Goal: Transaction & Acquisition: Purchase product/service

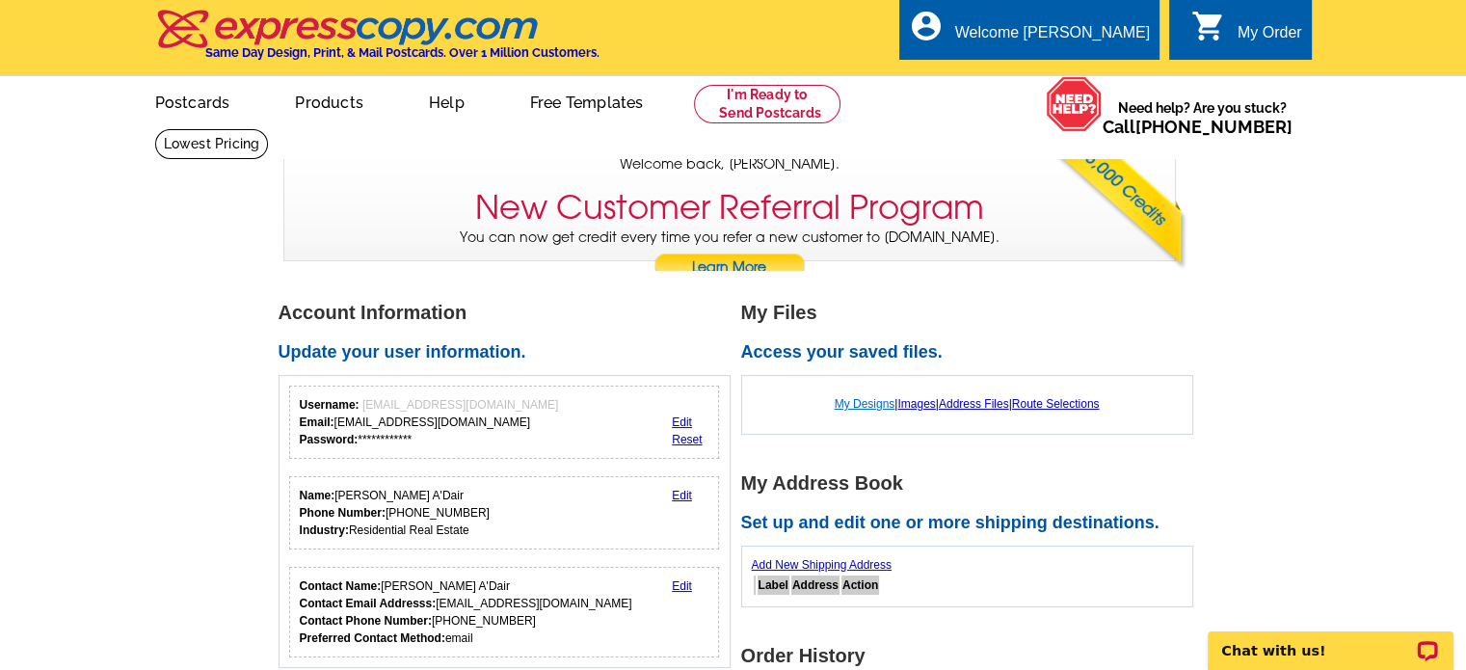
click at [867, 407] on link "My Designs" at bounding box center [865, 403] width 61 height 13
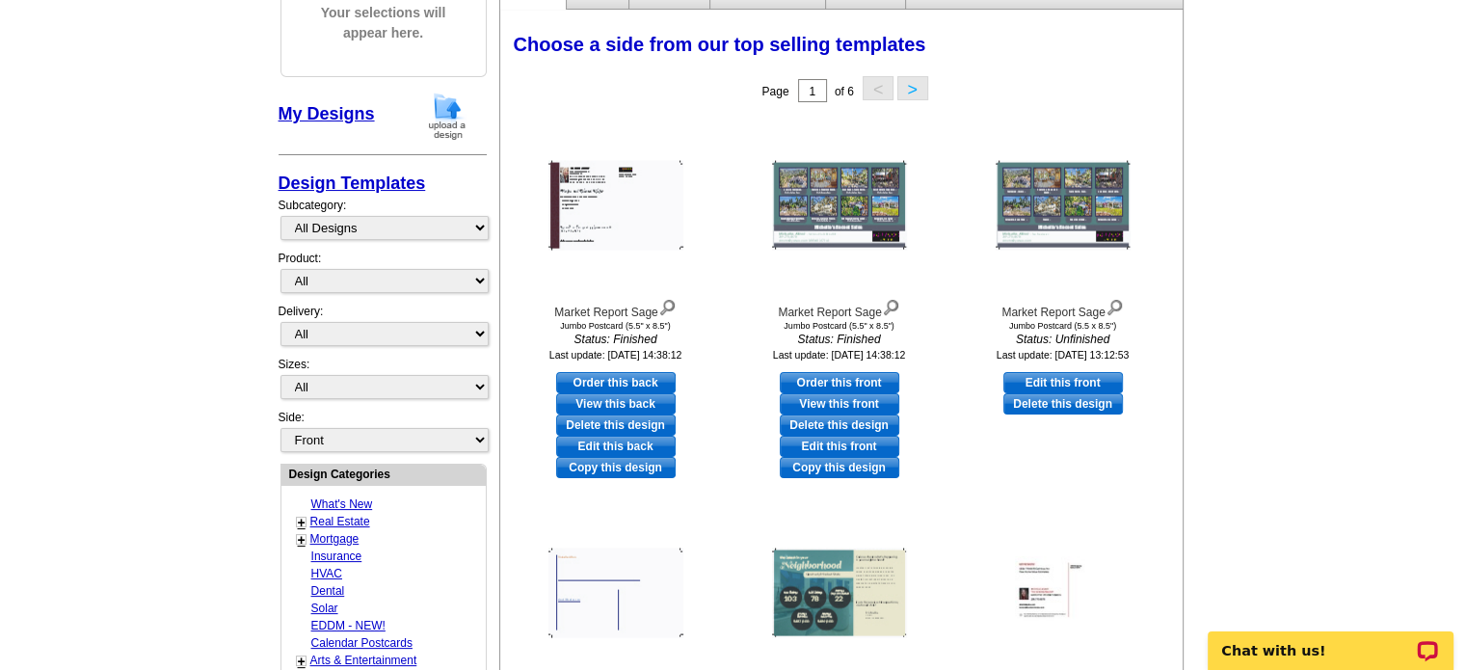
scroll to position [267, 0]
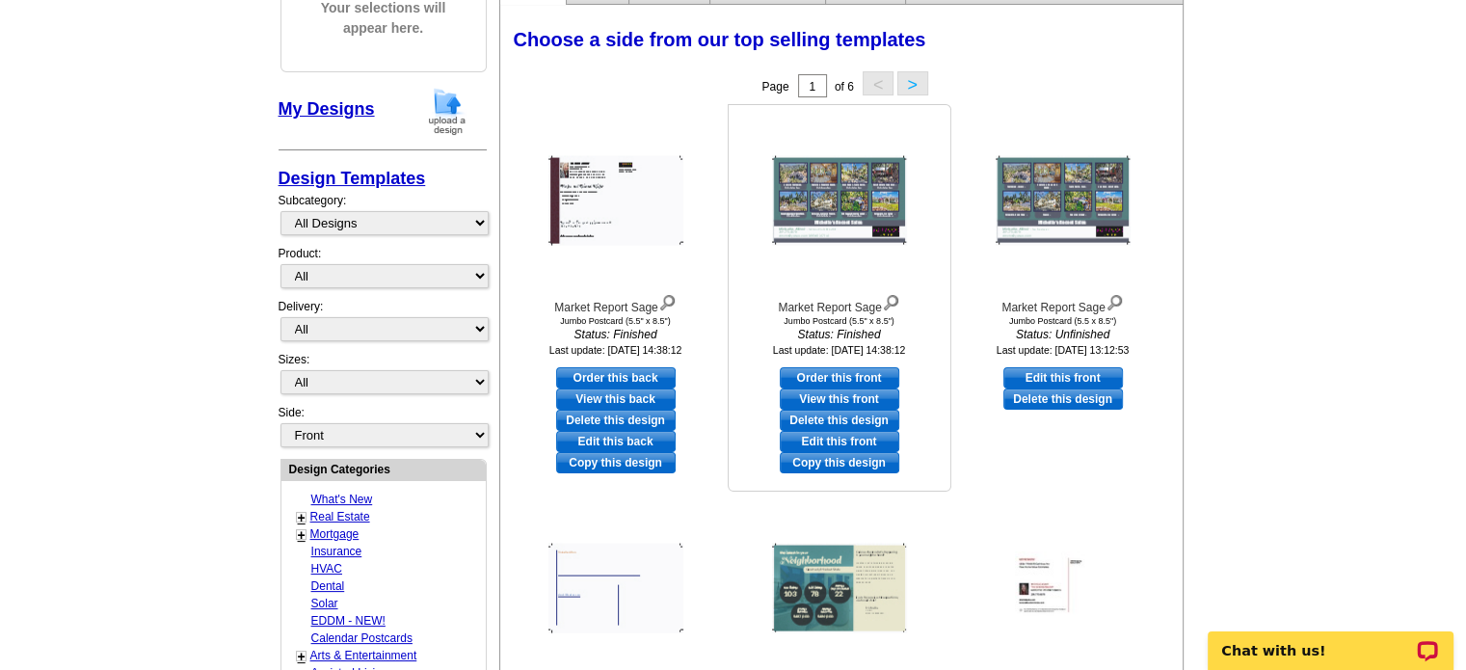
click at [823, 378] on link "Order this front" at bounding box center [839, 377] width 119 height 21
select select "2"
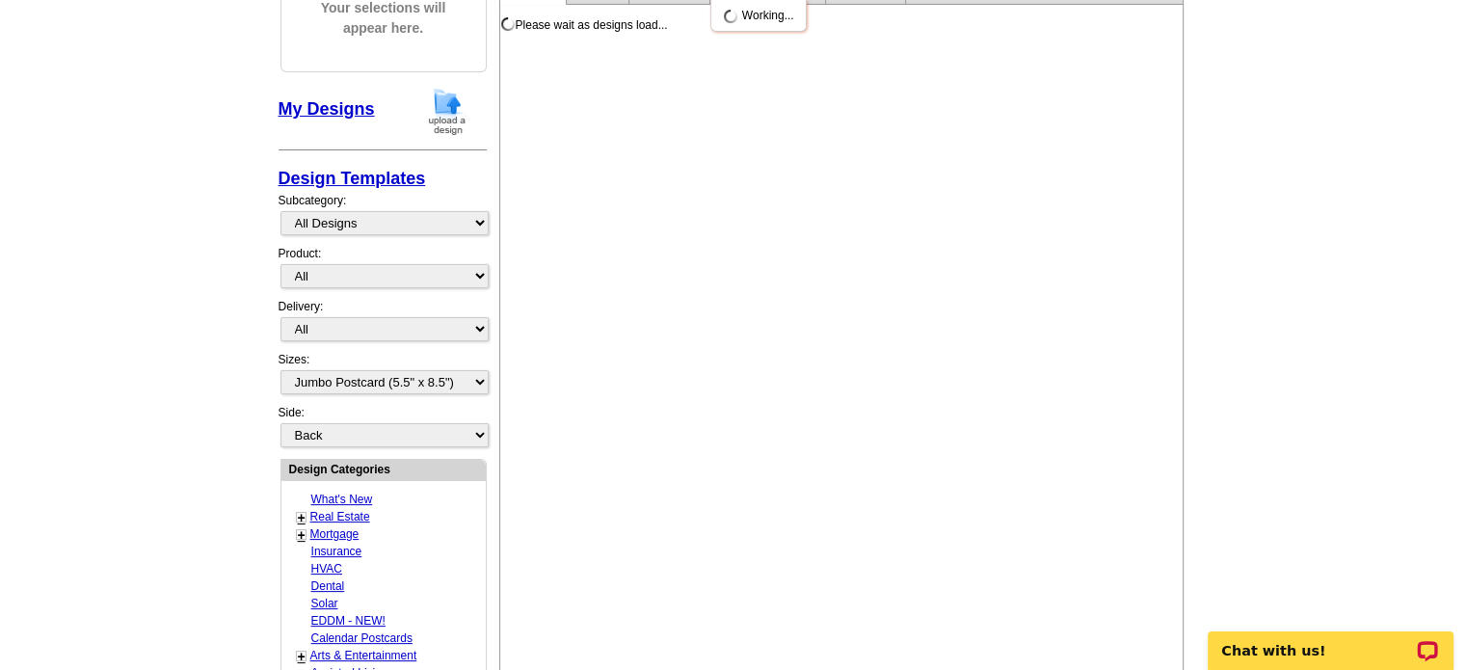
scroll to position [0, 0]
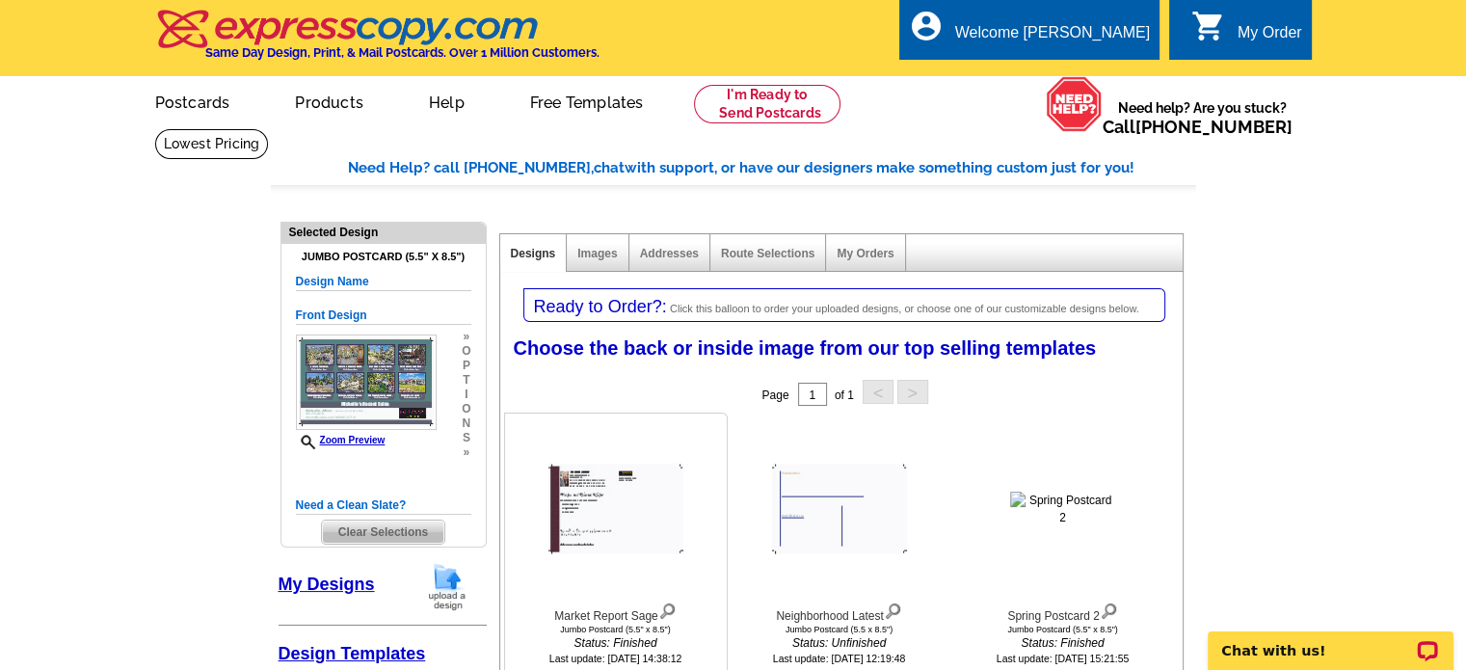
click at [632, 506] on img at bounding box center [615, 509] width 135 height 90
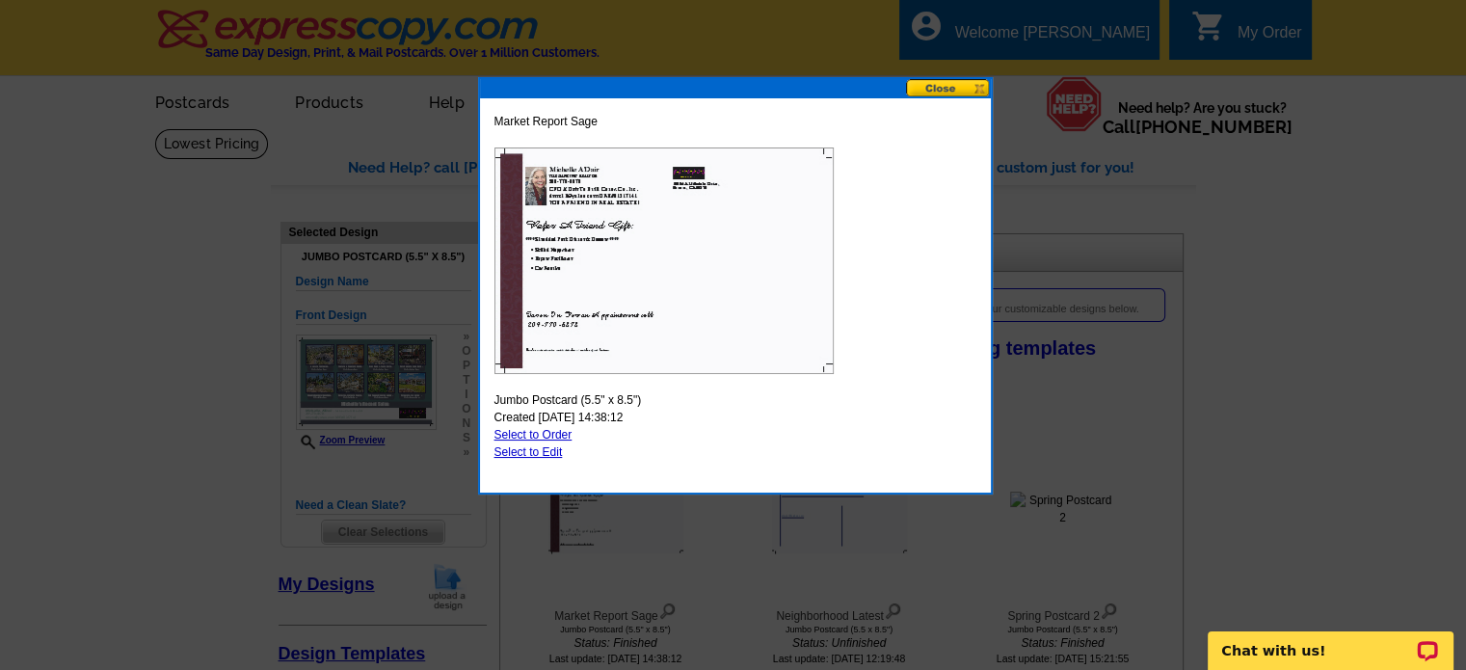
click at [937, 88] on button at bounding box center [948, 88] width 85 height 18
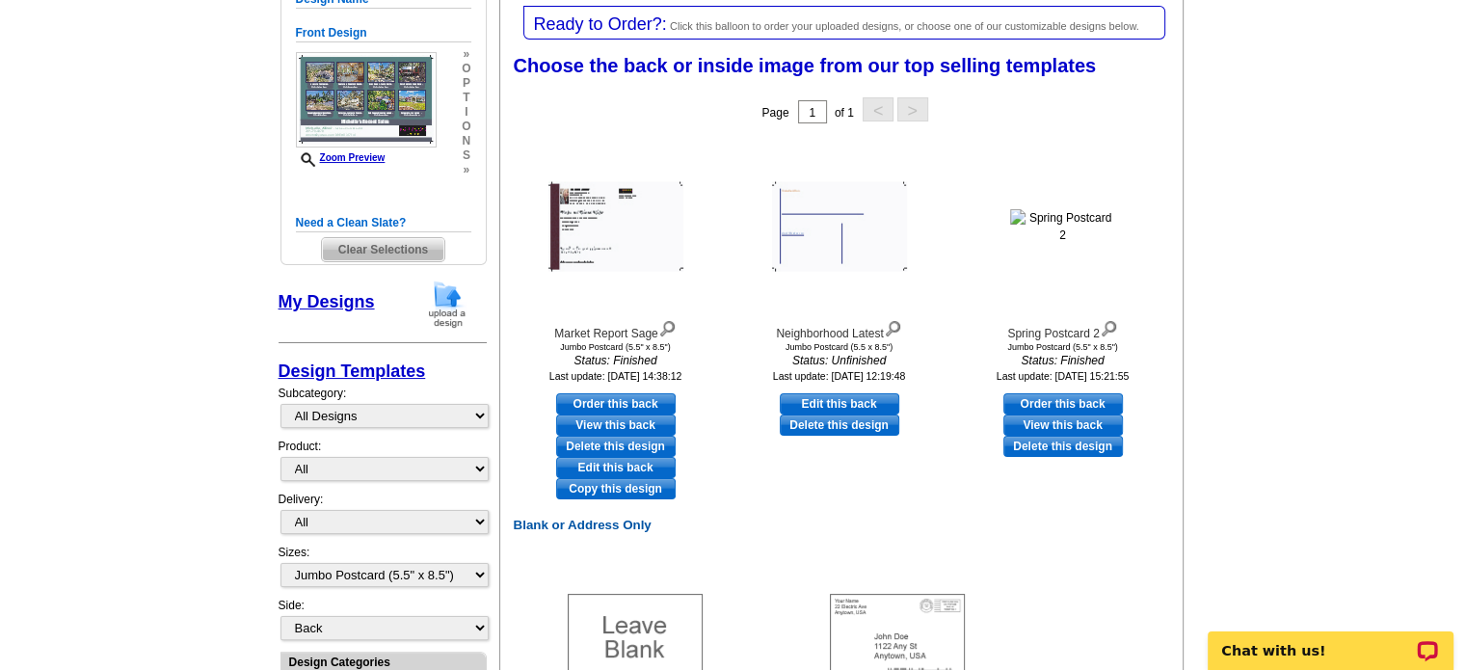
scroll to position [308, 0]
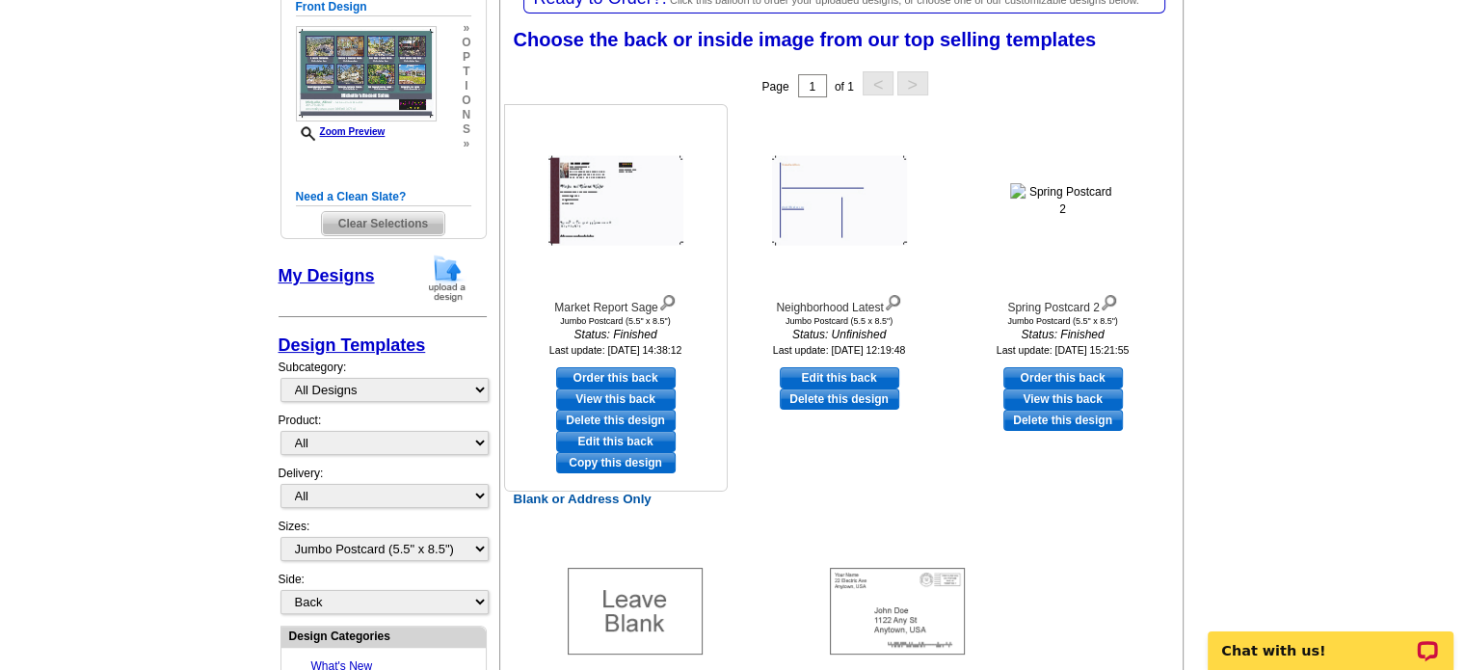
click at [602, 378] on link "Order this back" at bounding box center [615, 377] width 119 height 21
select select "front"
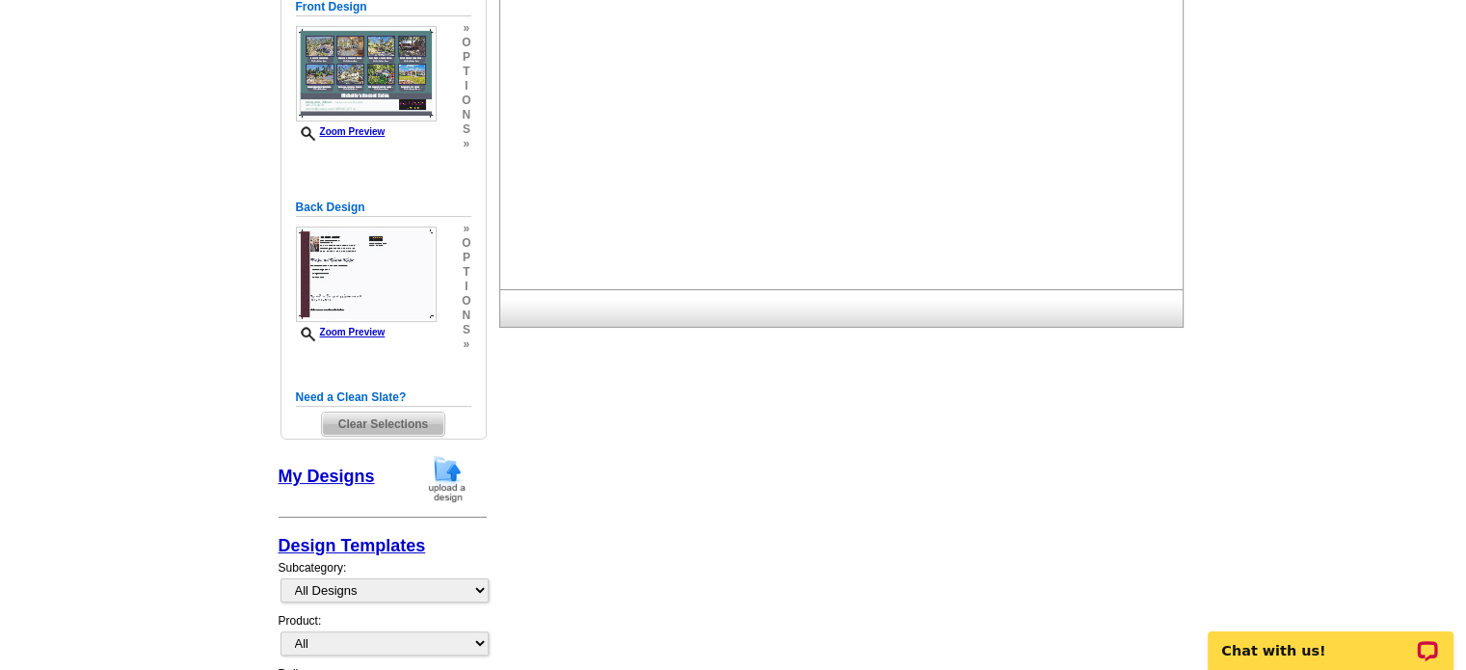
scroll to position [0, 0]
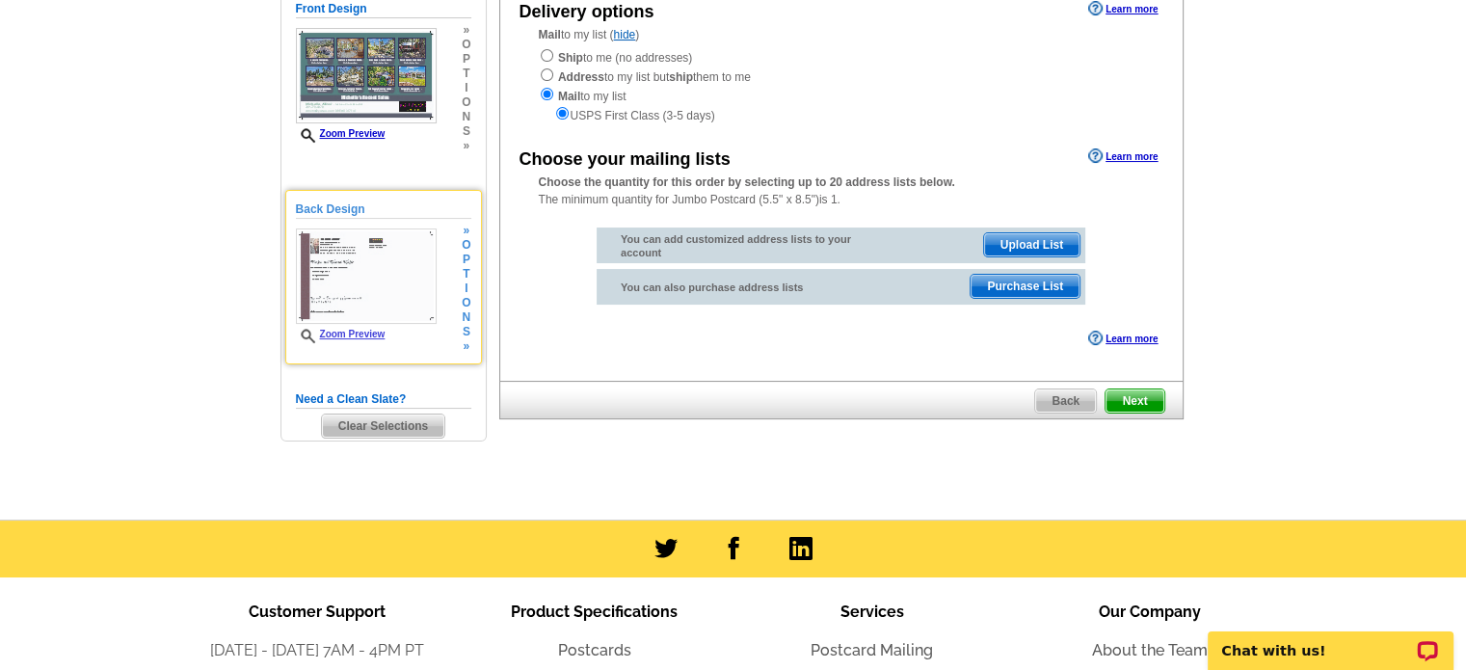
scroll to position [241, 0]
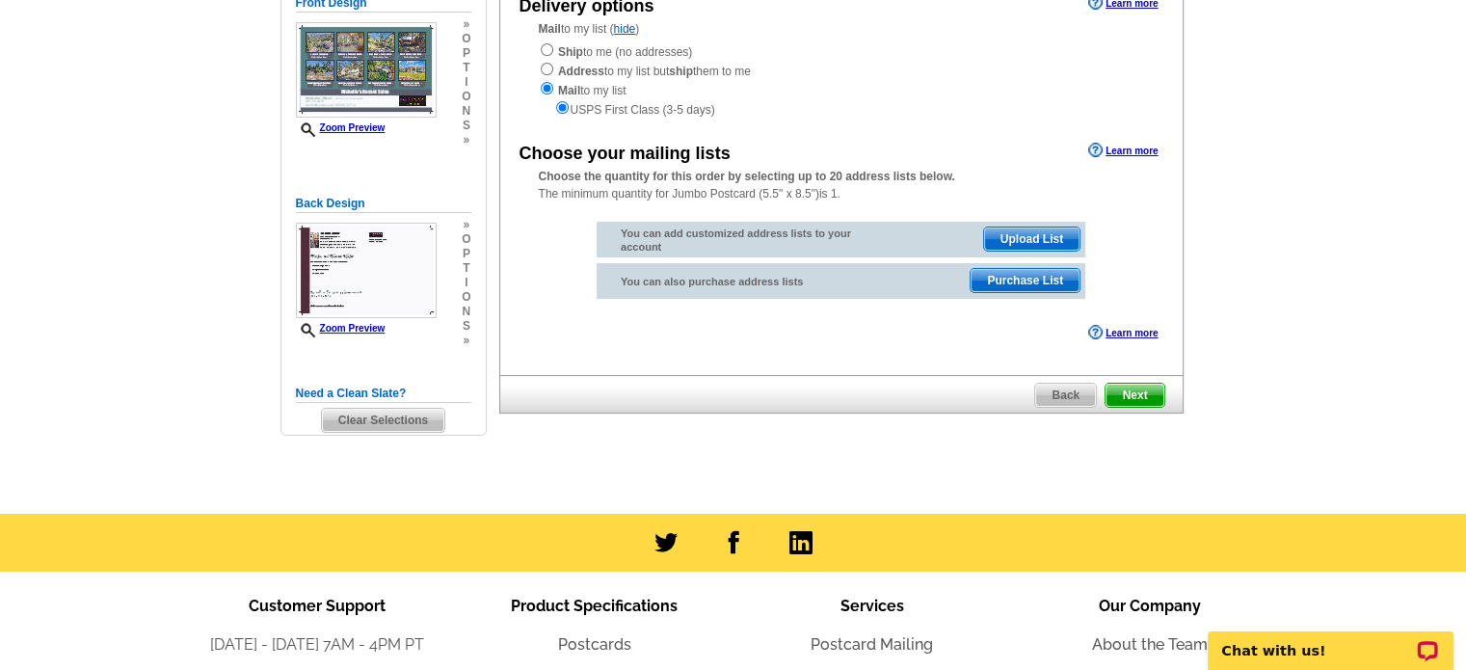
click at [393, 424] on span "Clear Selections" at bounding box center [383, 420] width 122 height 23
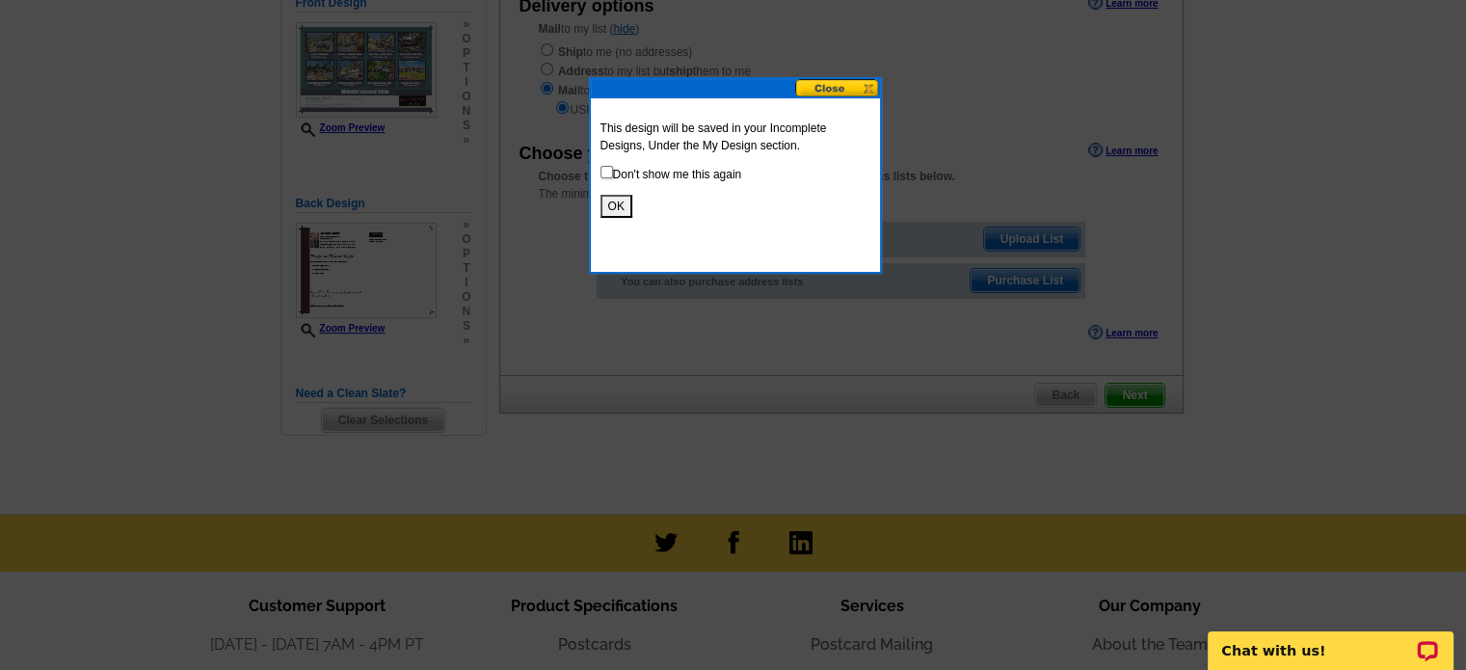
click at [613, 211] on button "OK" at bounding box center [616, 206] width 32 height 23
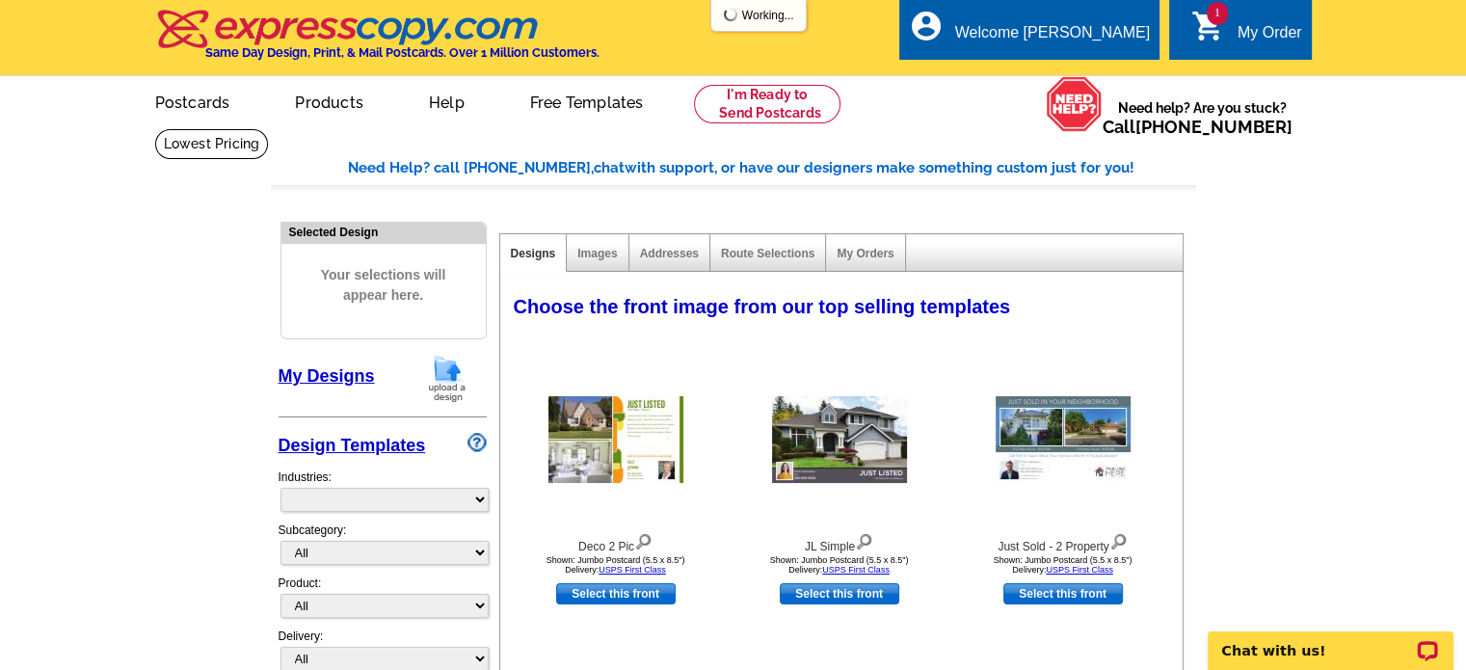
select select "785"
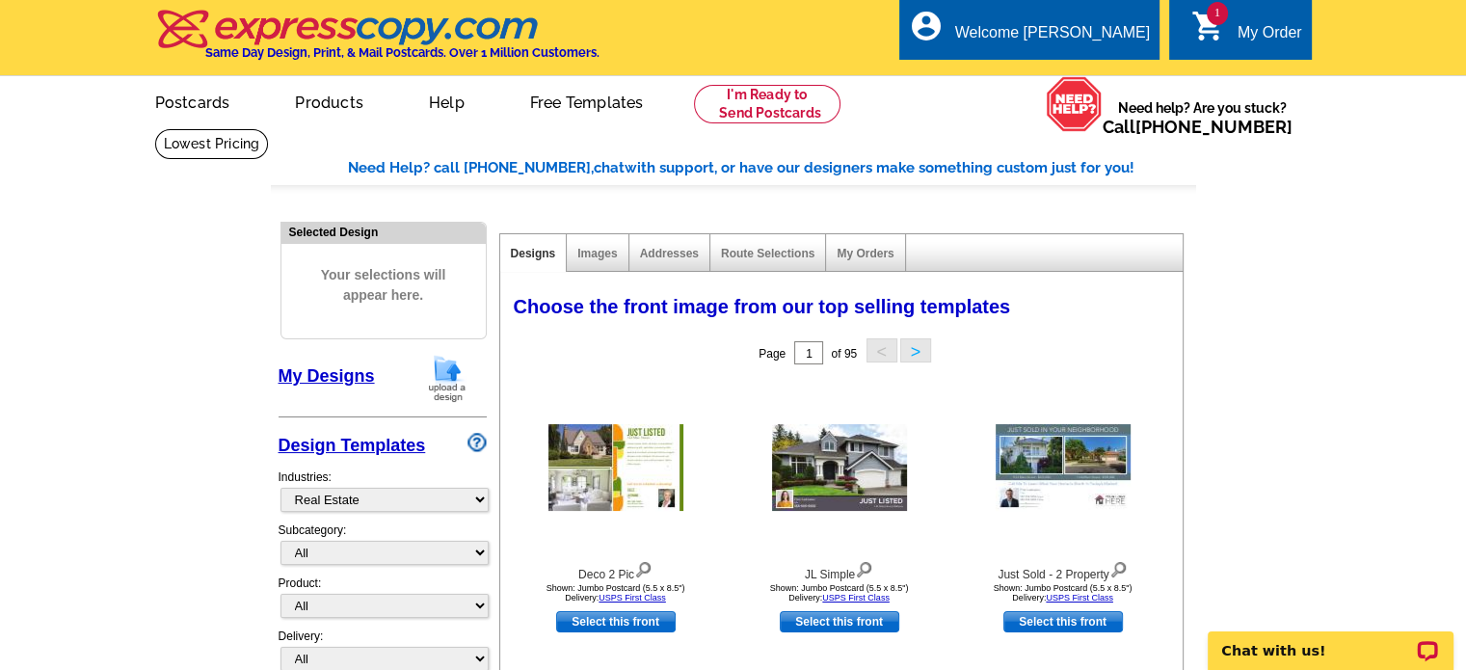
click at [342, 380] on link "My Designs" at bounding box center [326, 375] width 96 height 19
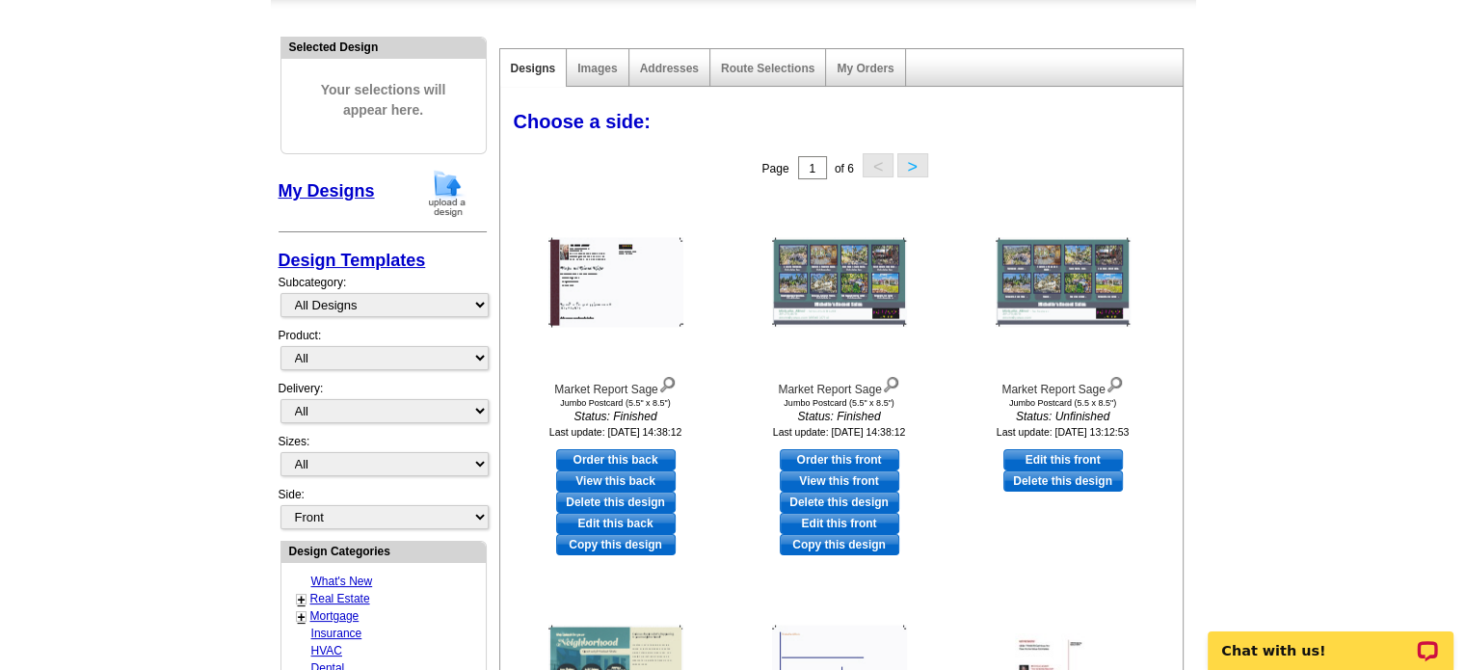
scroll to position [201, 0]
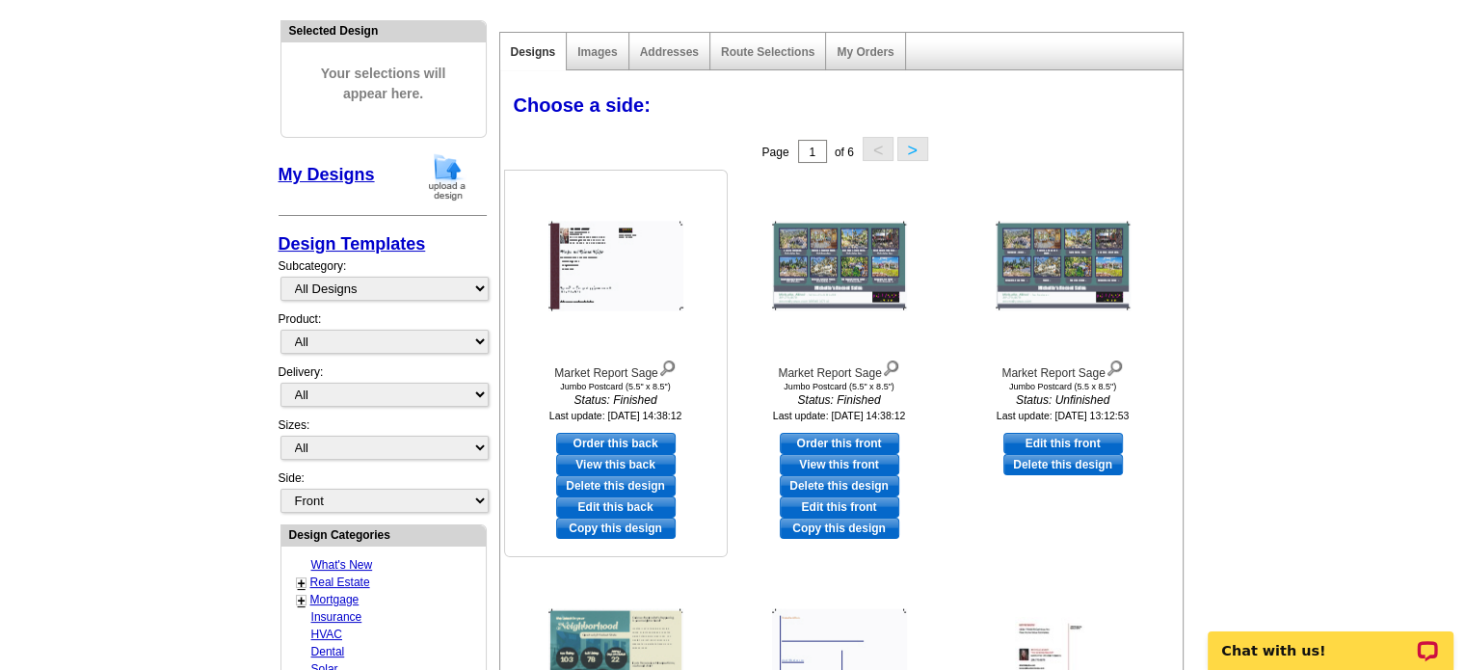
click at [621, 508] on link "Edit this back" at bounding box center [615, 506] width 119 height 21
select select "2"
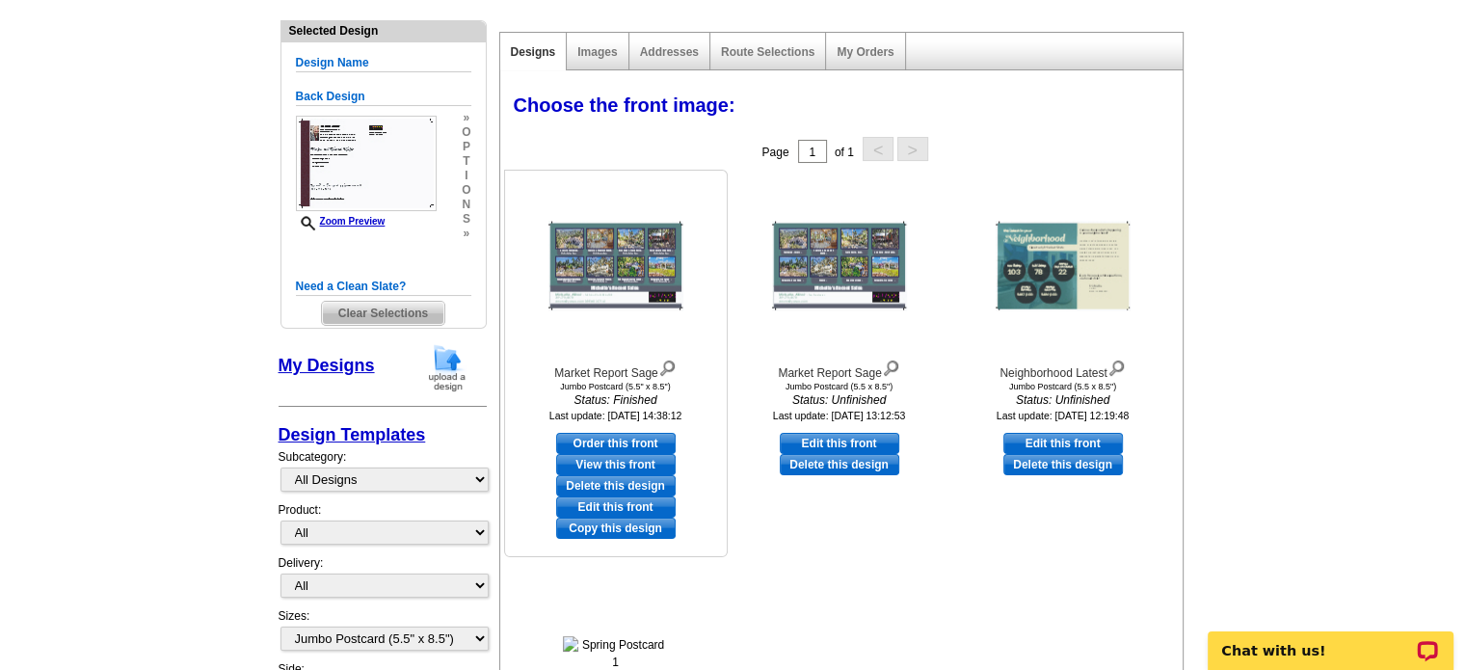
click at [605, 505] on link "Edit this front" at bounding box center [615, 506] width 119 height 21
select select "back"
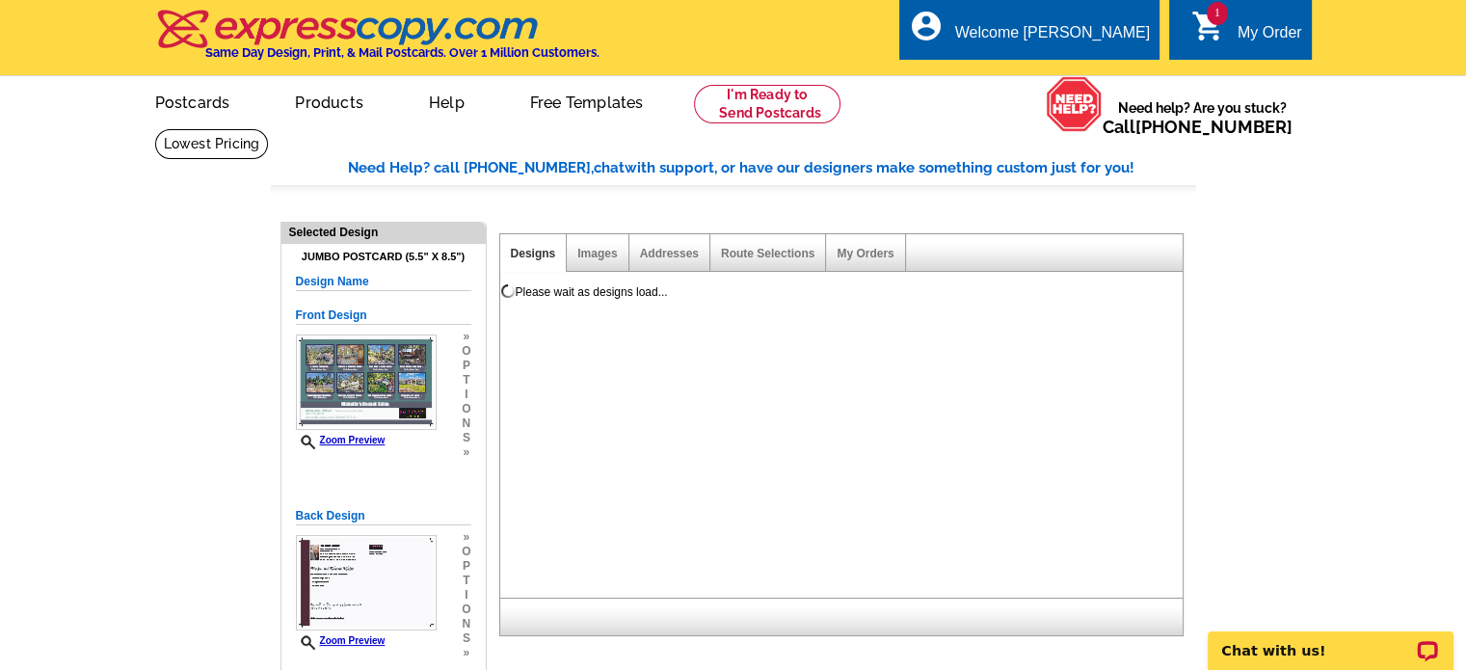
scroll to position [0, 0]
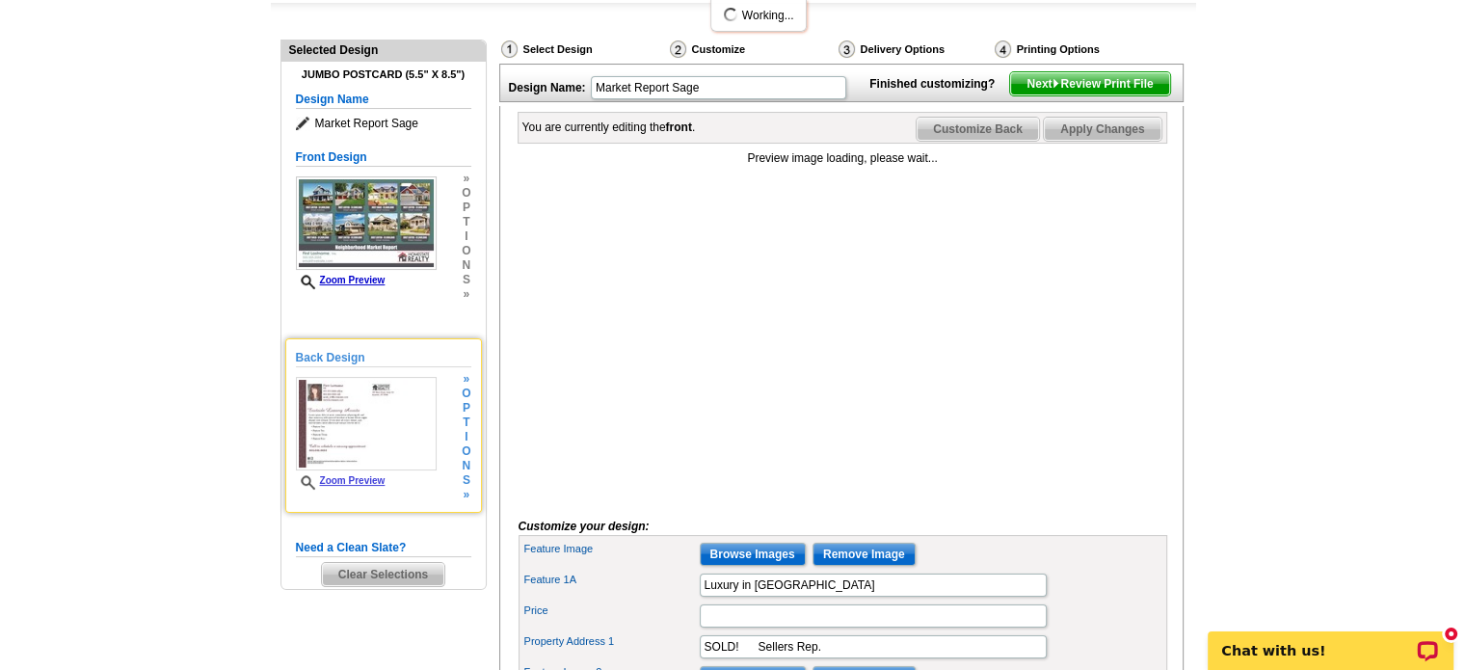
click at [399, 427] on img at bounding box center [366, 423] width 141 height 93
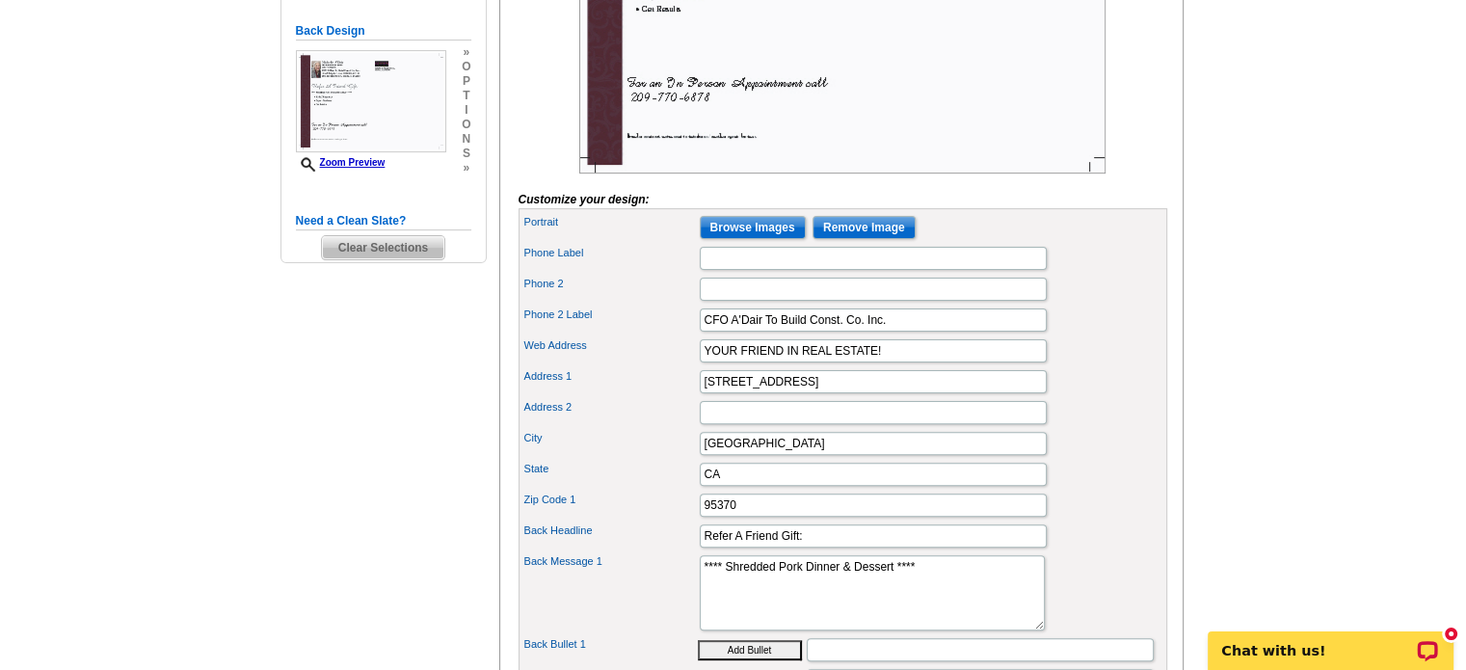
scroll to position [506, 0]
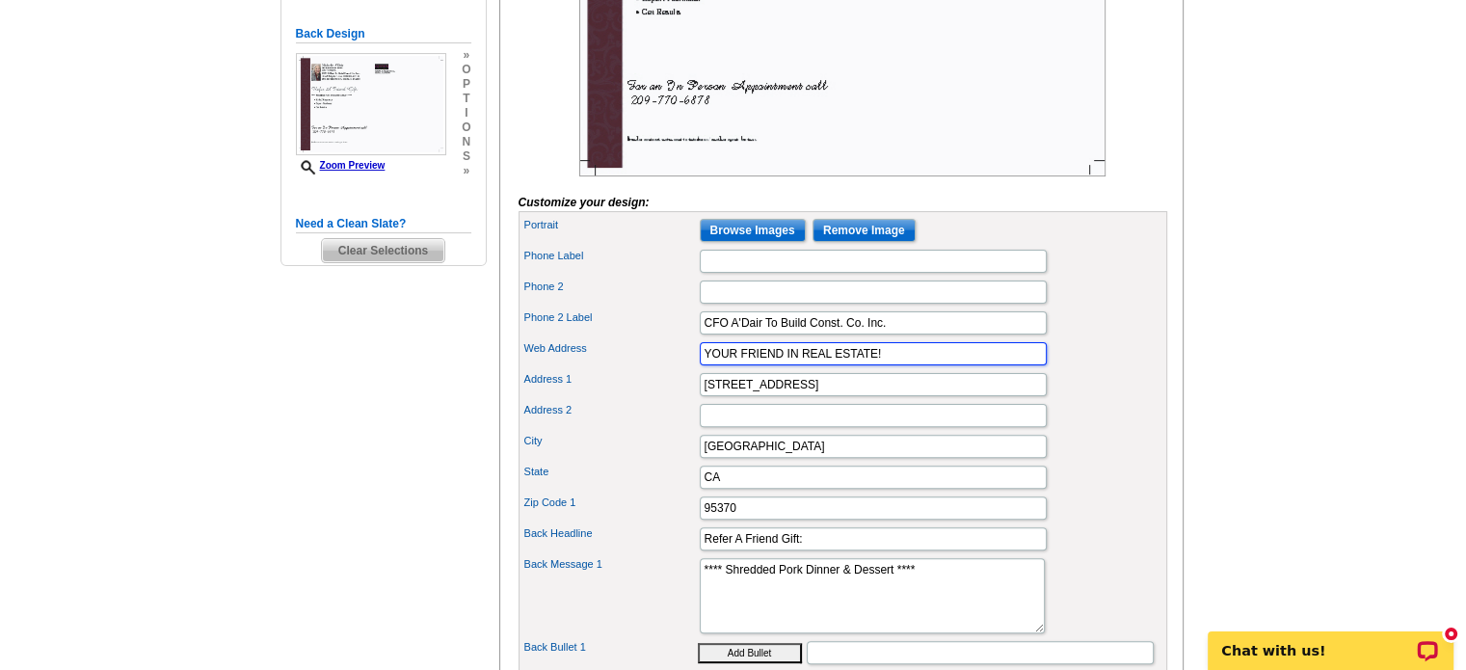
click at [702, 365] on input "YOUR FRIEND IN REAL ESTATE!" at bounding box center [873, 353] width 347 height 23
drag, startPoint x: 708, startPoint y: 382, endPoint x: 883, endPoint y: 369, distance: 174.9
click at [883, 369] on div "Web Address #YOUR FRIEND IN REAL ESTATE!" at bounding box center [842, 353] width 641 height 31
type input "#yourfriendinrealestate!"
click at [1326, 333] on main "Need Help? call 800-260-5887, chat with support, or have our designers make som…" at bounding box center [733, 430] width 1466 height 1617
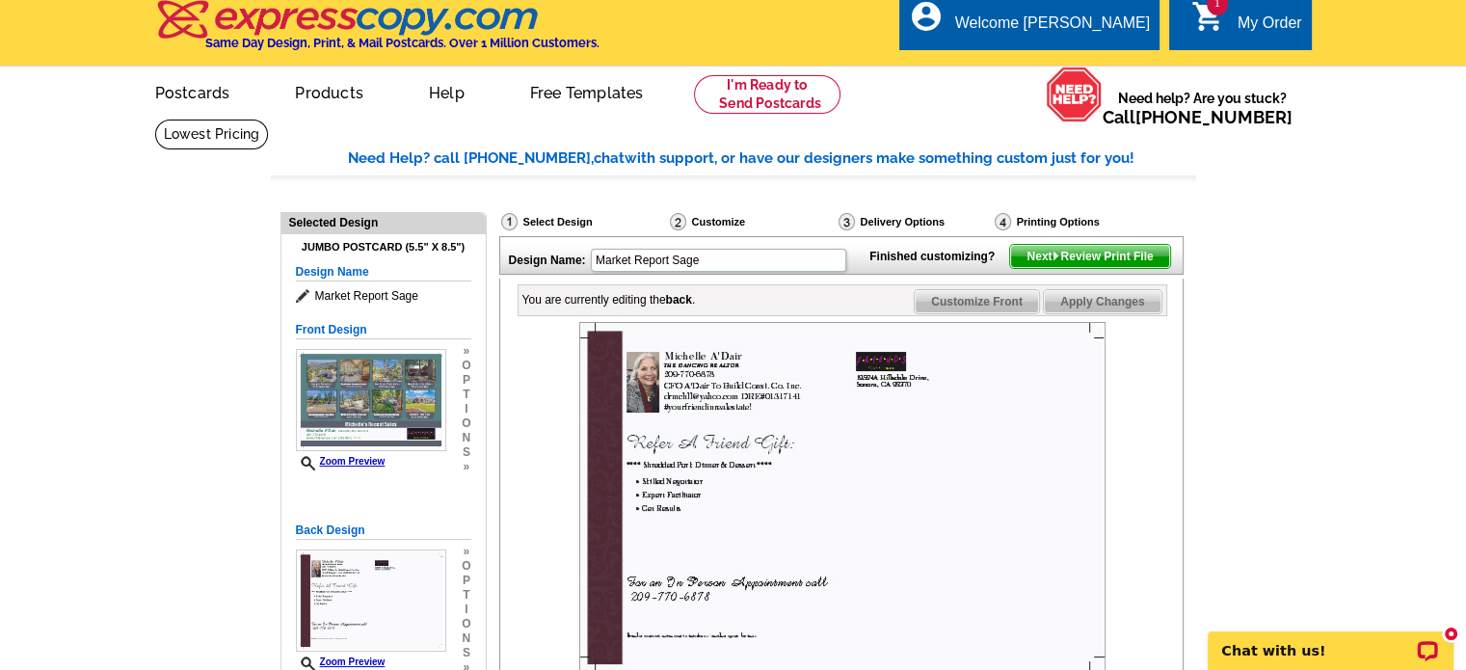
scroll to position [0, 0]
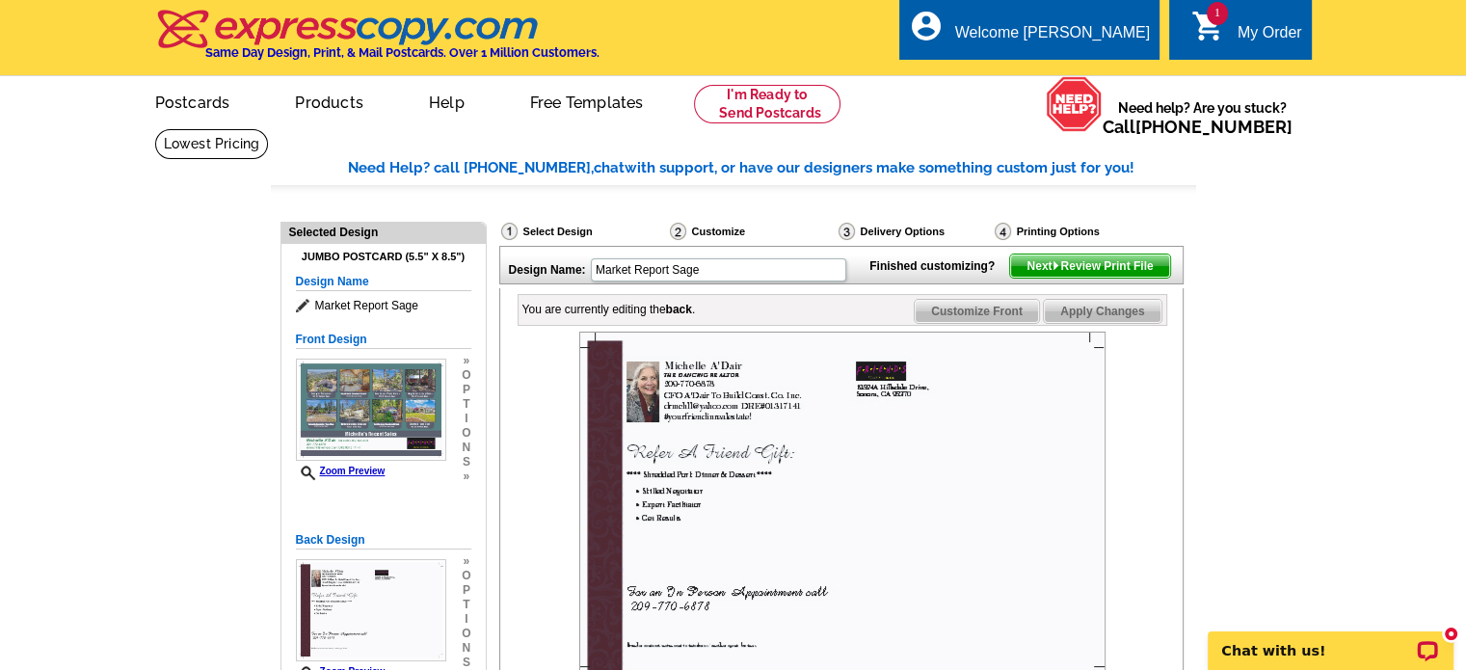
click at [1126, 278] on span "Next Review Print File" at bounding box center [1089, 265] width 159 height 23
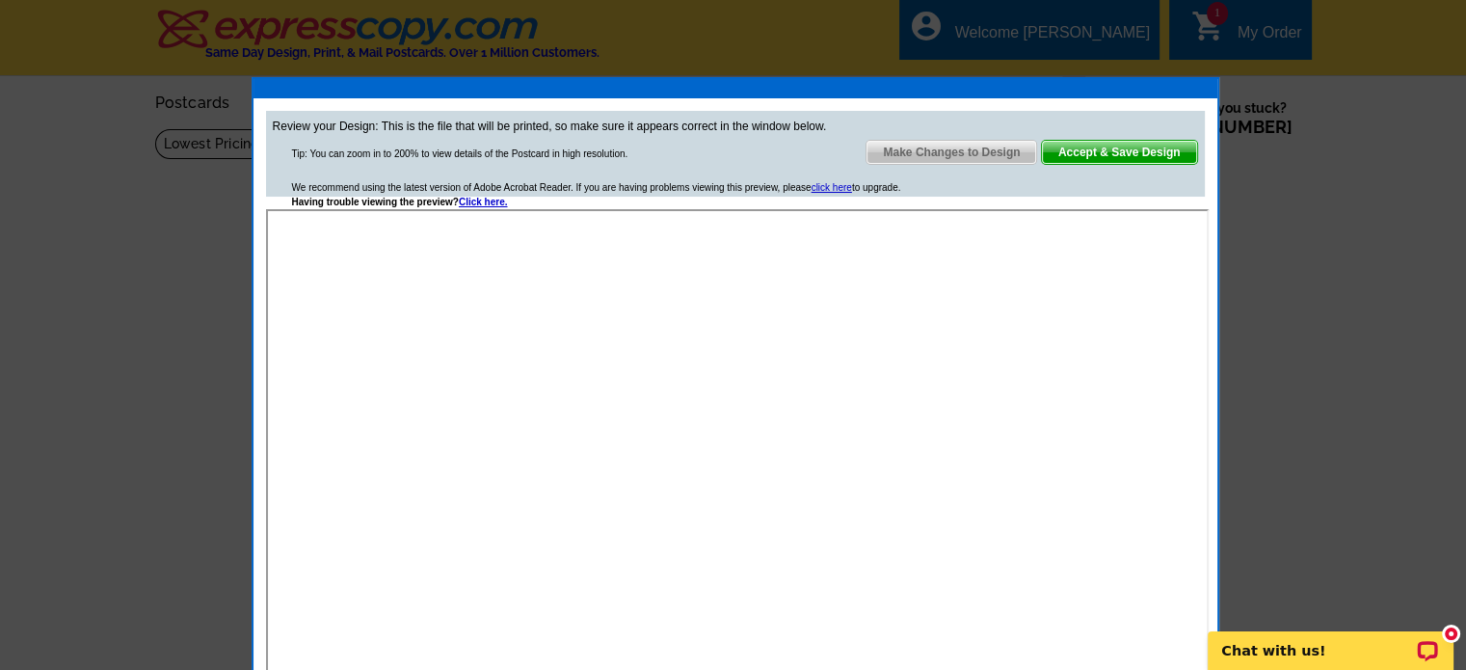
click at [1111, 146] on span "Accept & Save Design" at bounding box center [1119, 152] width 155 height 23
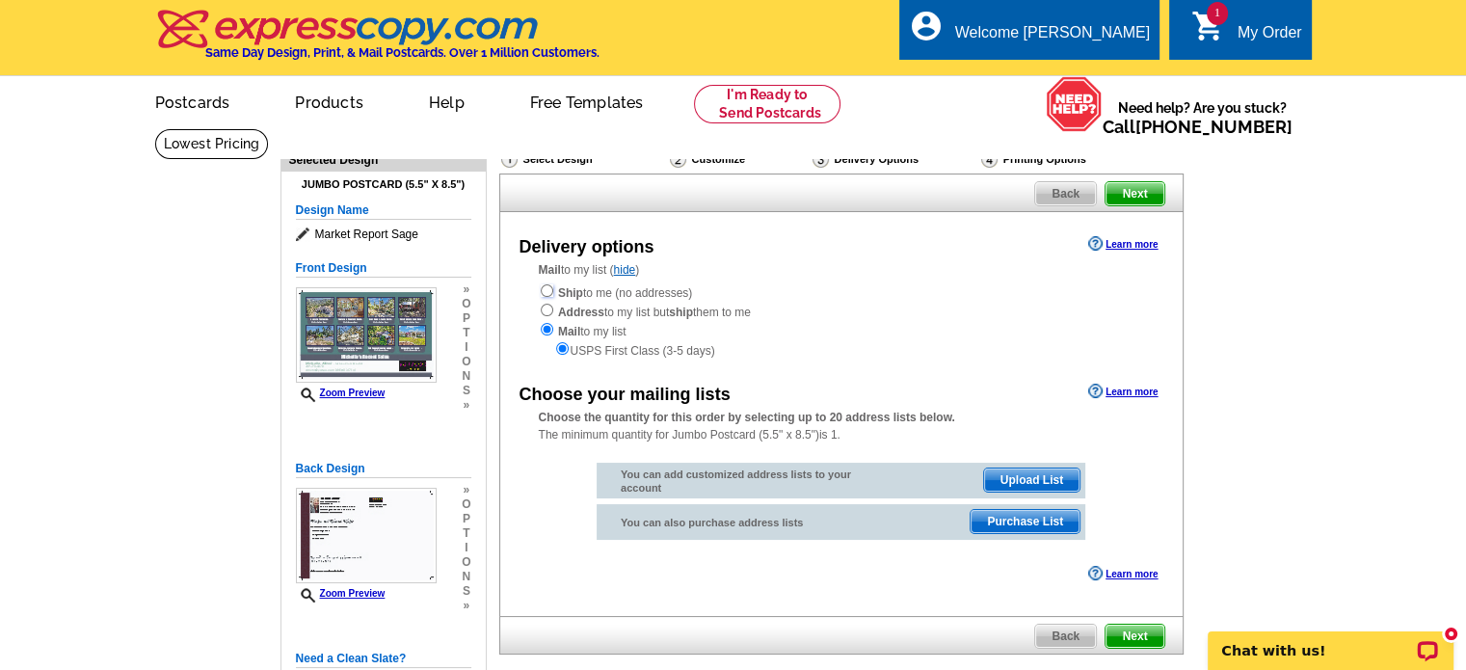
click at [544, 289] on input "radio" at bounding box center [547, 290] width 13 height 13
radio input "true"
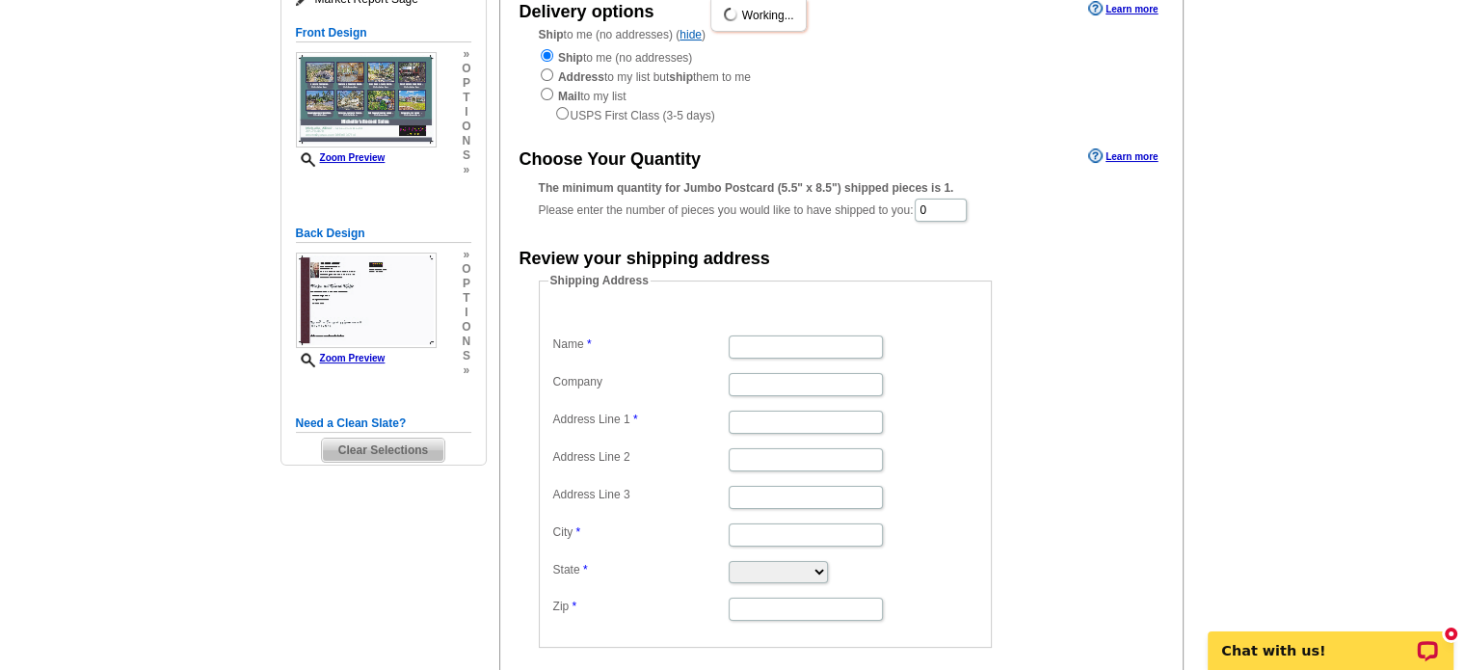
scroll to position [219, 0]
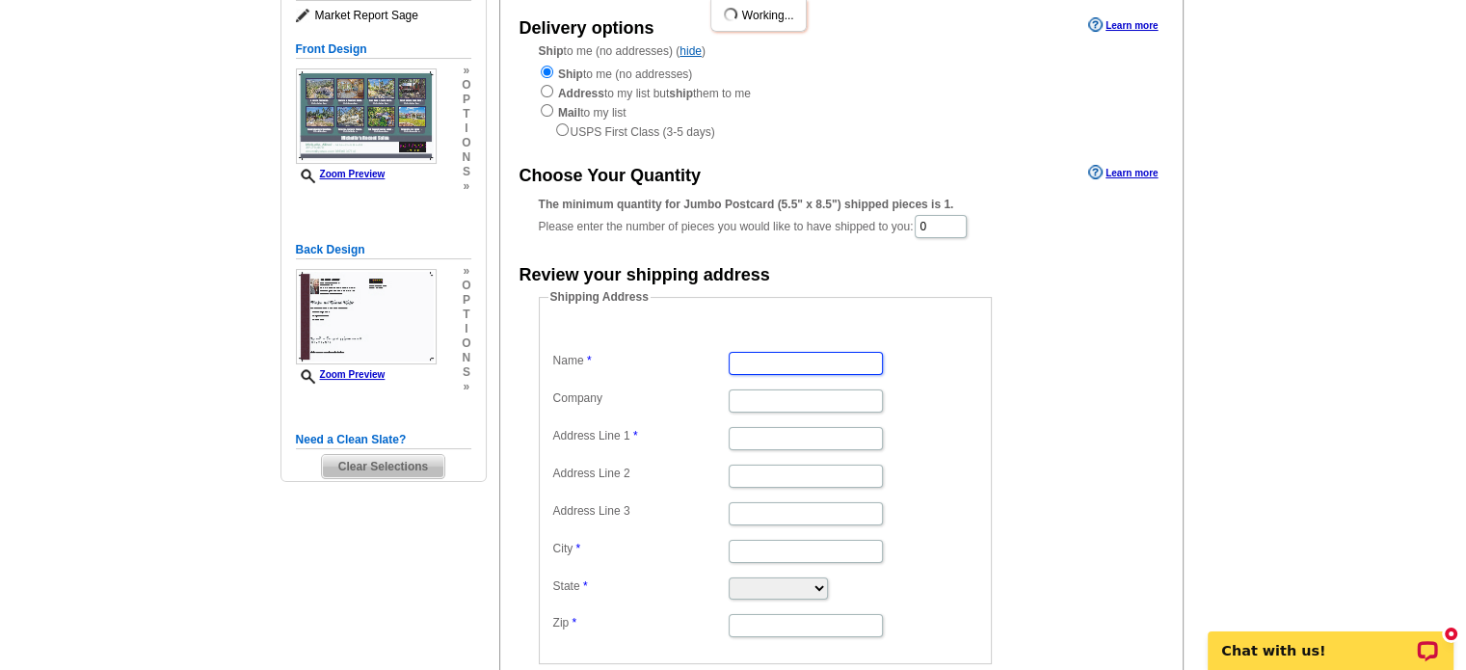
click at [732, 359] on input "Name" at bounding box center [806, 363] width 154 height 23
type input "Michelle A'Dair"
type input "23252 Pelton Wheel"
type input "Sonora"
type input "[GEOGRAPHIC_DATA]"
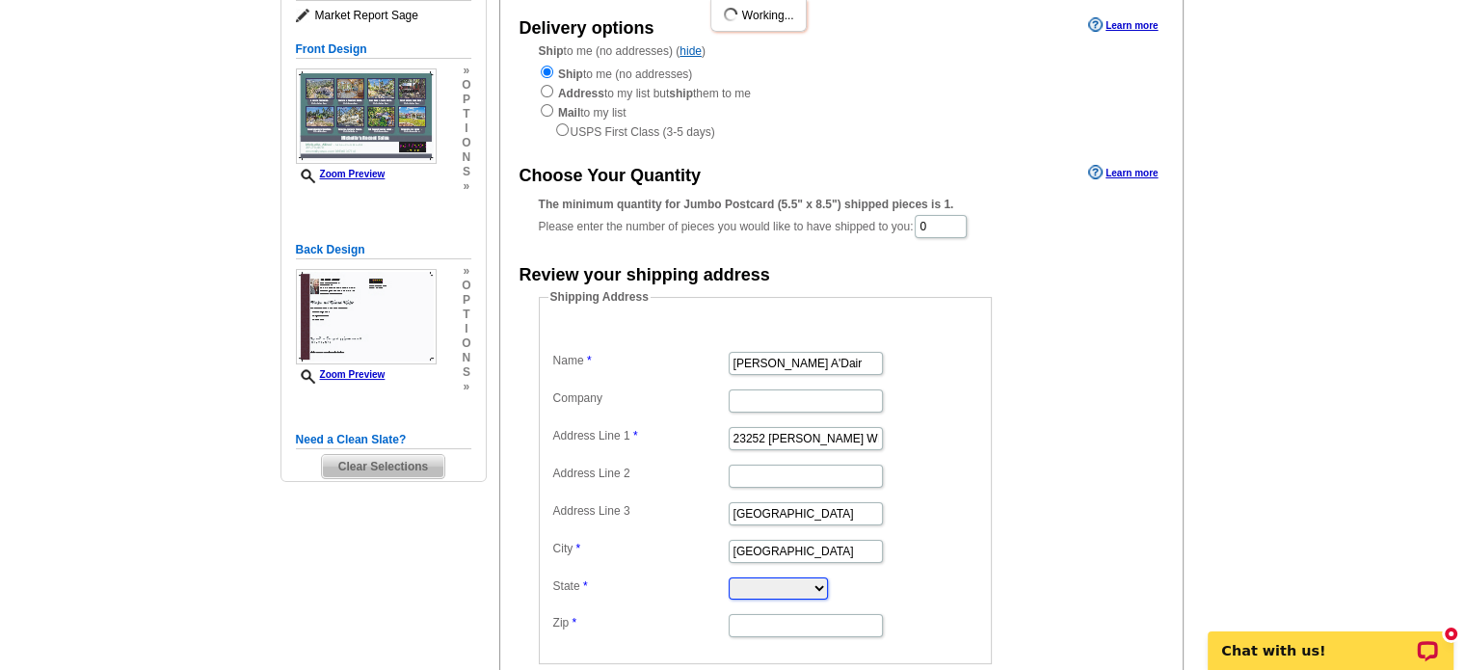
select select "CA"
type input "95370-9686"
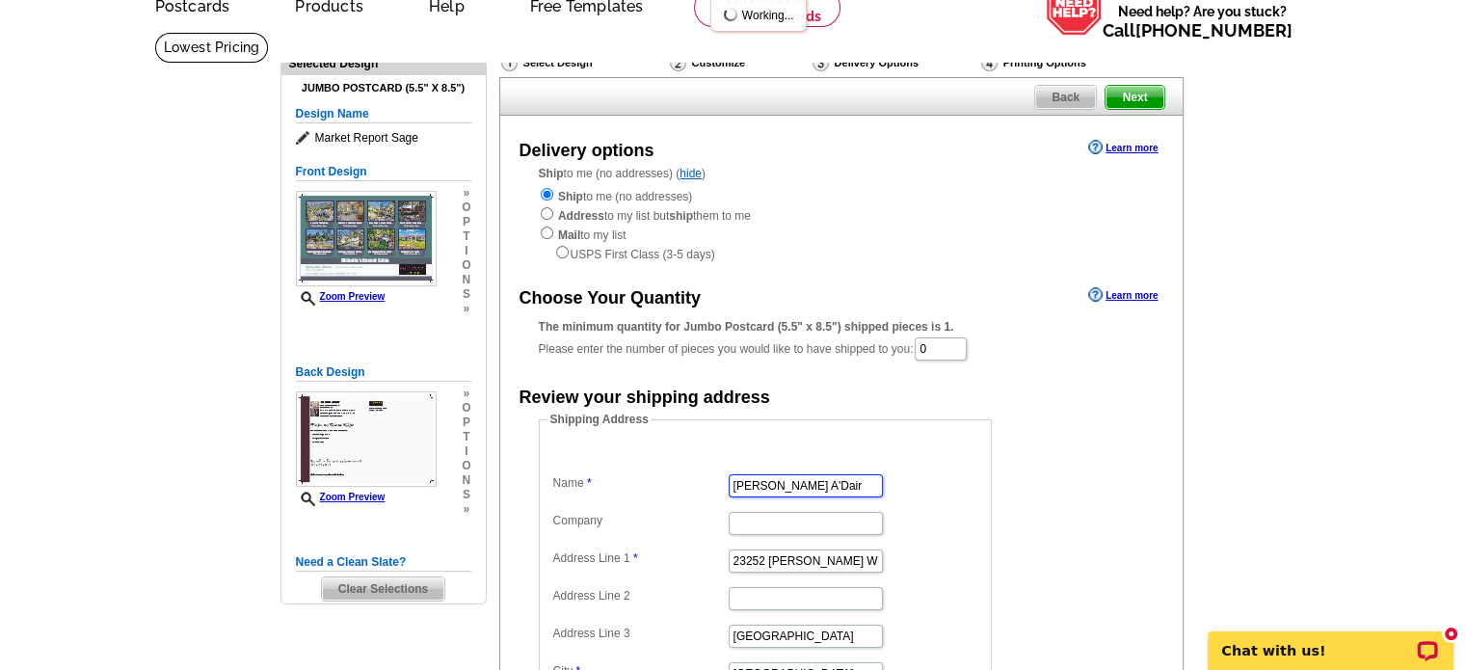
scroll to position [94, 0]
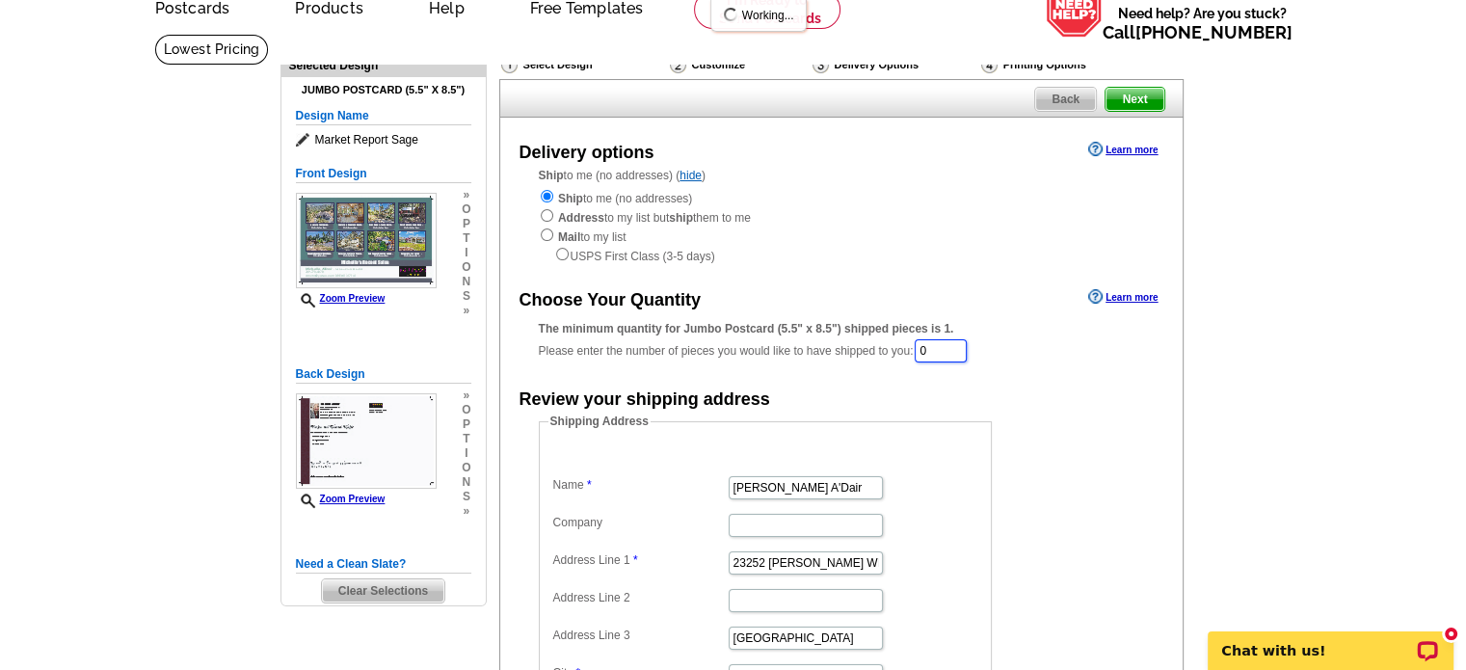
click at [942, 354] on input "0" at bounding box center [940, 350] width 52 height 23
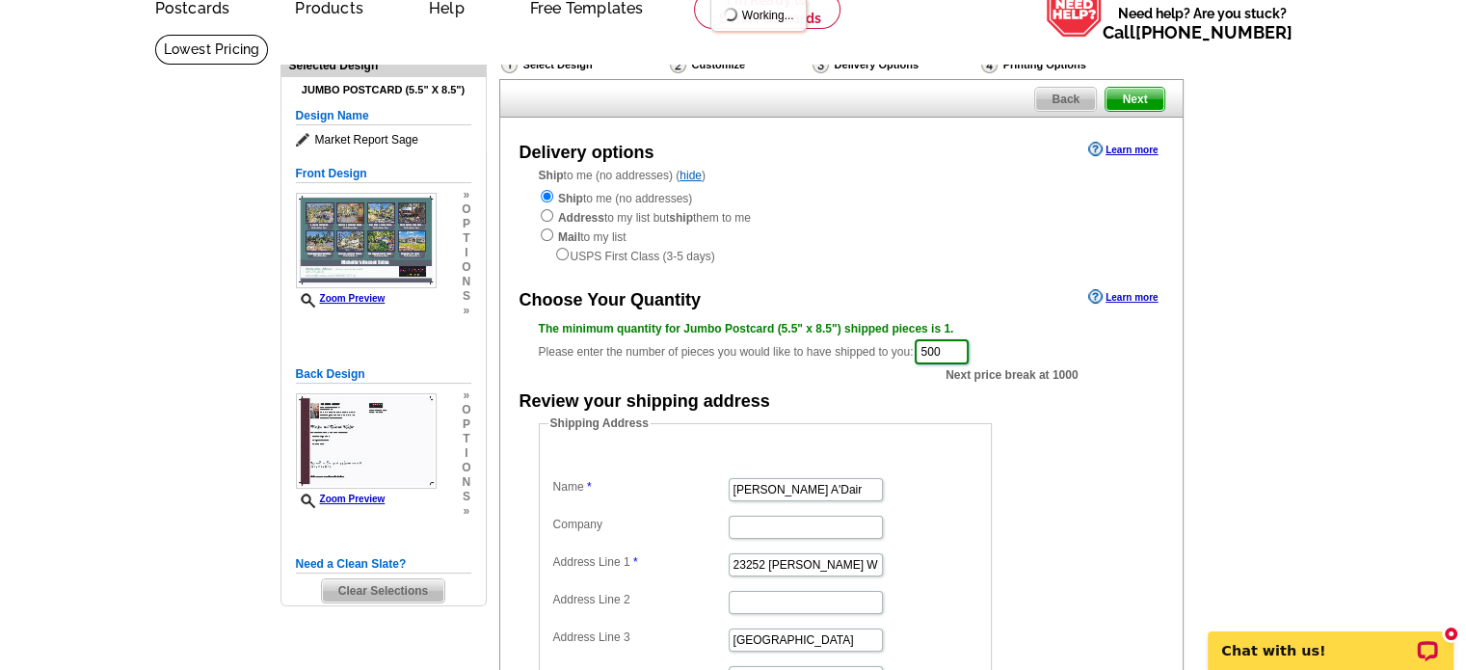
type input "500"
click at [1268, 368] on main "Need Help? call 800-260-5887, chat with support, or have our designers make som…" at bounding box center [733, 500] width 1466 height 932
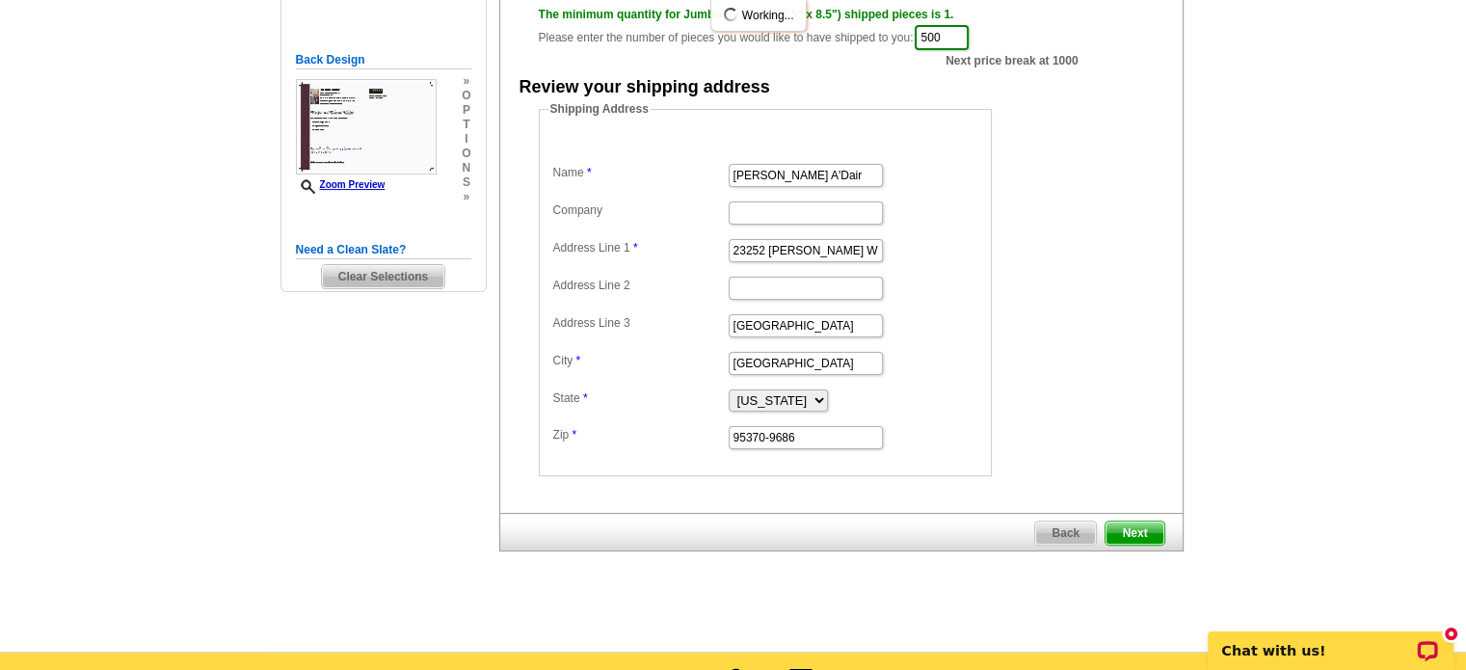
scroll to position [411, 0]
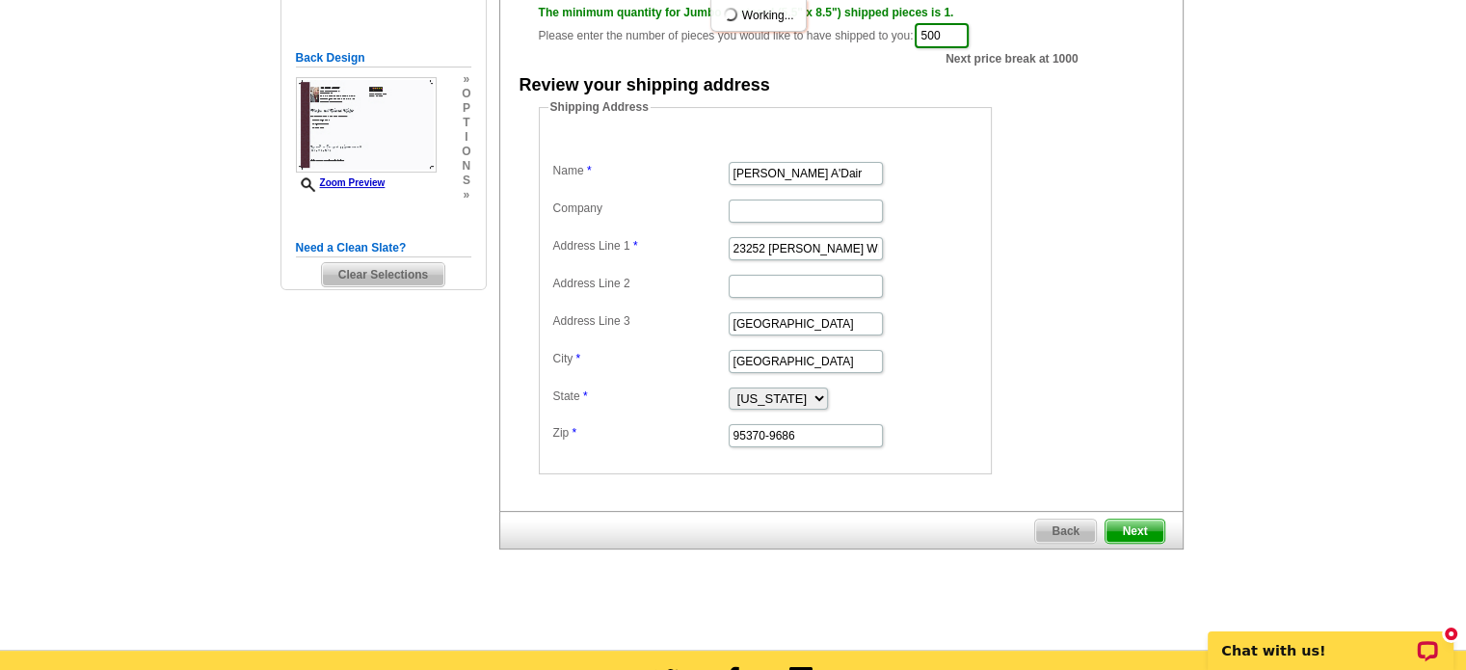
click at [1140, 525] on span "Next" at bounding box center [1134, 530] width 58 height 23
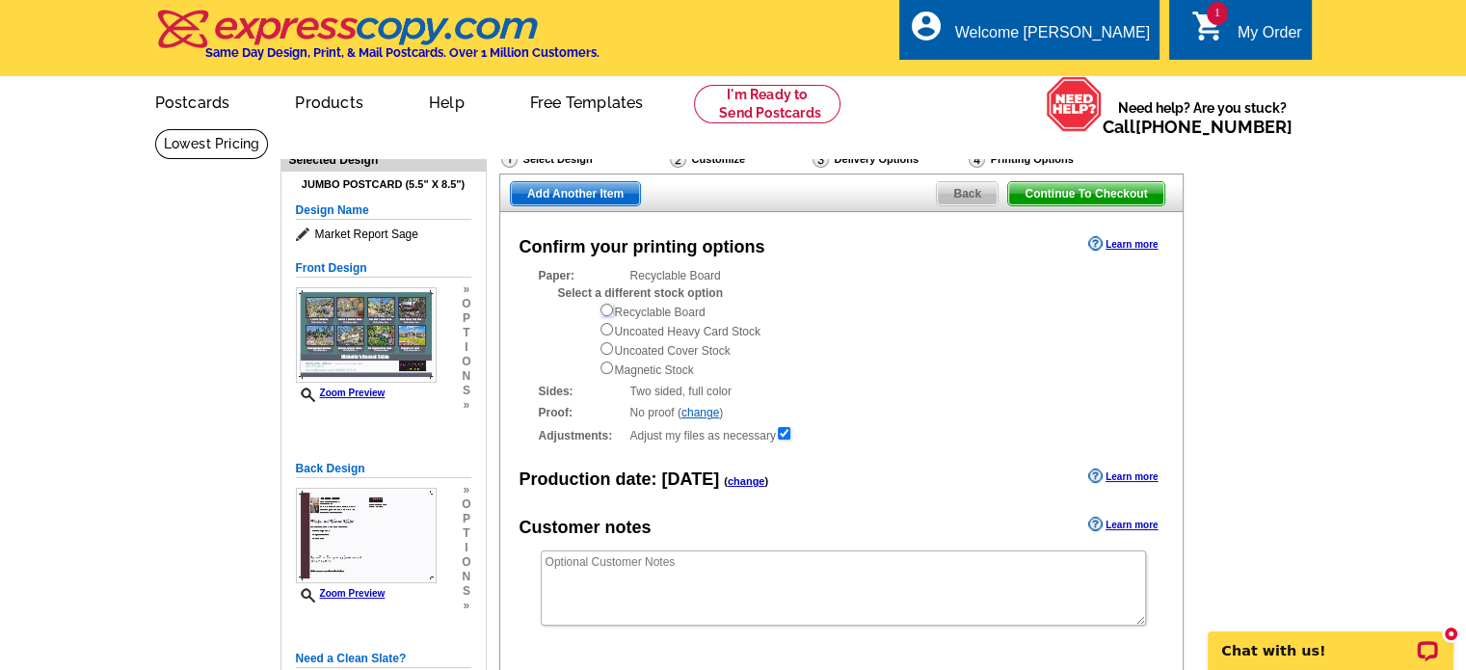
click at [603, 310] on input "radio" at bounding box center [606, 310] width 13 height 13
radio input "true"
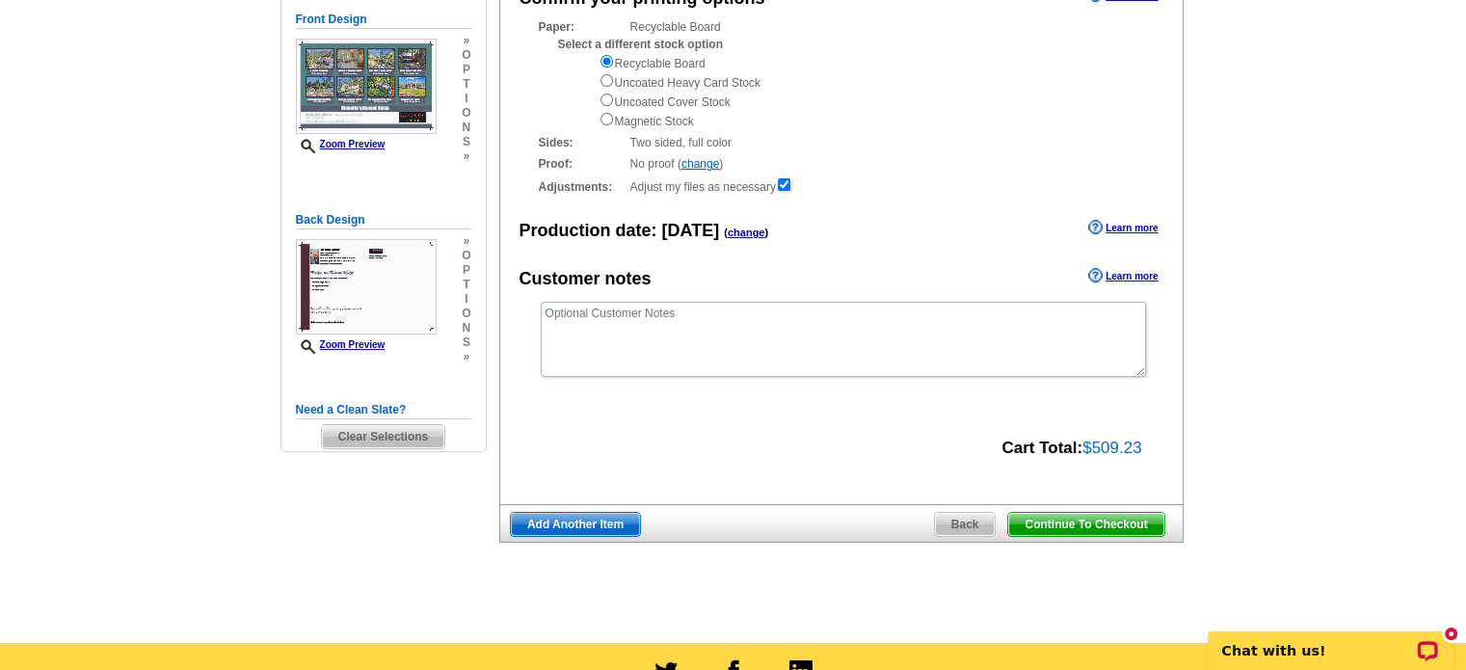
scroll to position [251, 0]
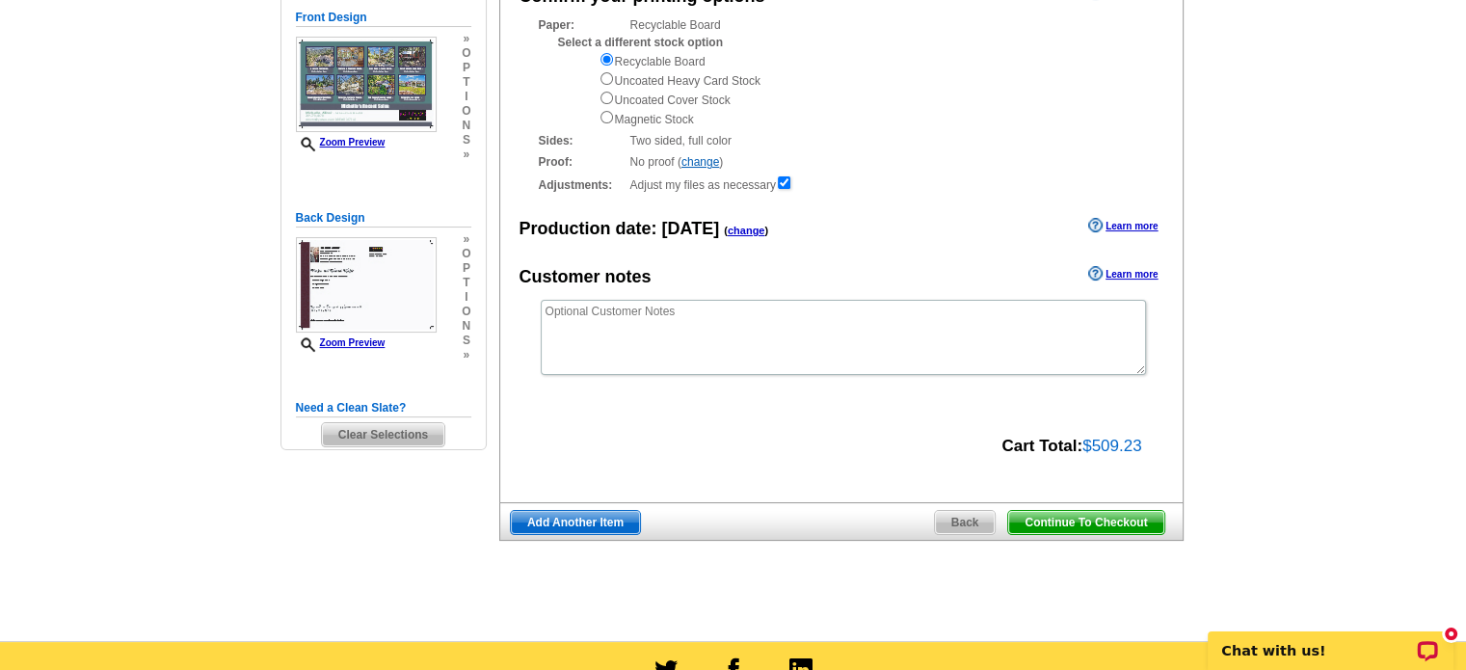
click at [1089, 521] on span "Continue To Checkout" at bounding box center [1085, 522] width 155 height 23
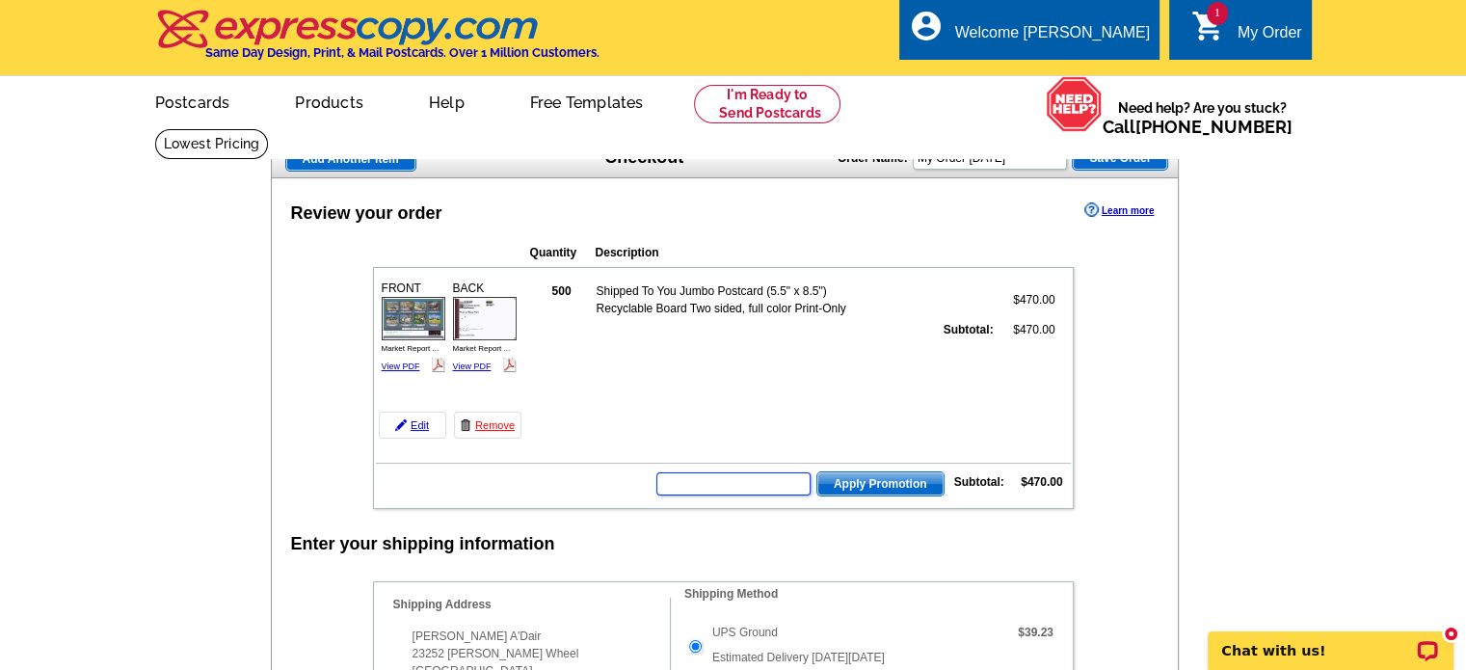
click at [674, 486] on input "text" at bounding box center [733, 483] width 154 height 23
type input "SMS50r"
click at [877, 478] on span "Apply Promotion" at bounding box center [880, 483] width 126 height 23
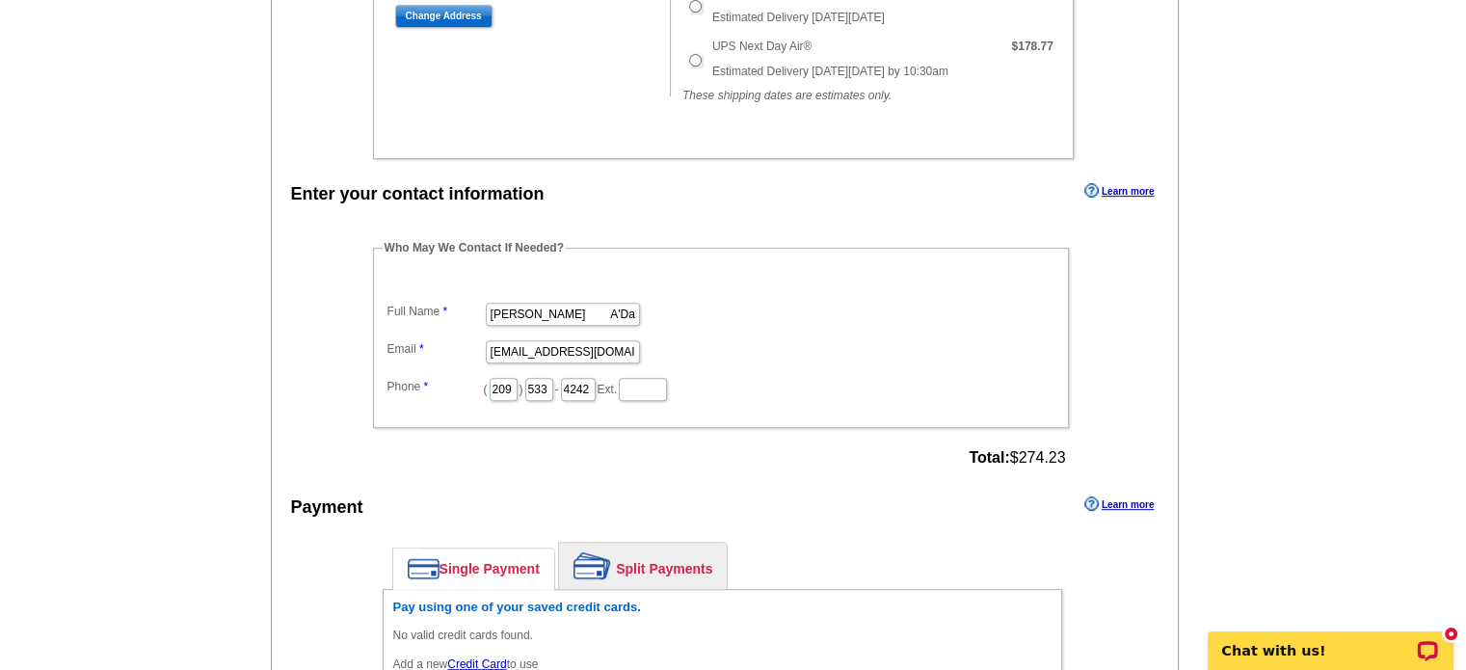
scroll to position [790, 0]
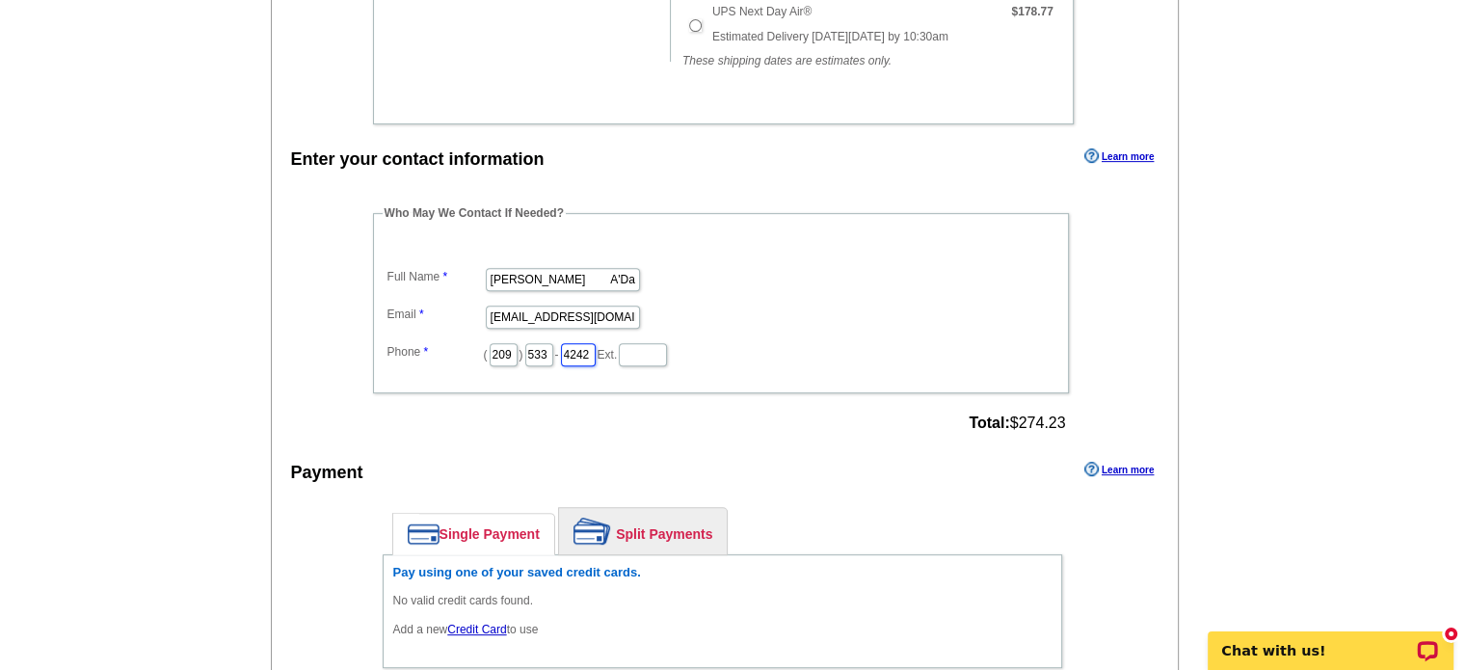
drag, startPoint x: 635, startPoint y: 342, endPoint x: 601, endPoint y: 350, distance: 34.6
click at [596, 350] on input "4242" at bounding box center [578, 354] width 35 height 23
drag, startPoint x: 563, startPoint y: 348, endPoint x: 543, endPoint y: 351, distance: 20.4
click at [543, 351] on input "533" at bounding box center [539, 354] width 28 height 23
type input "770"
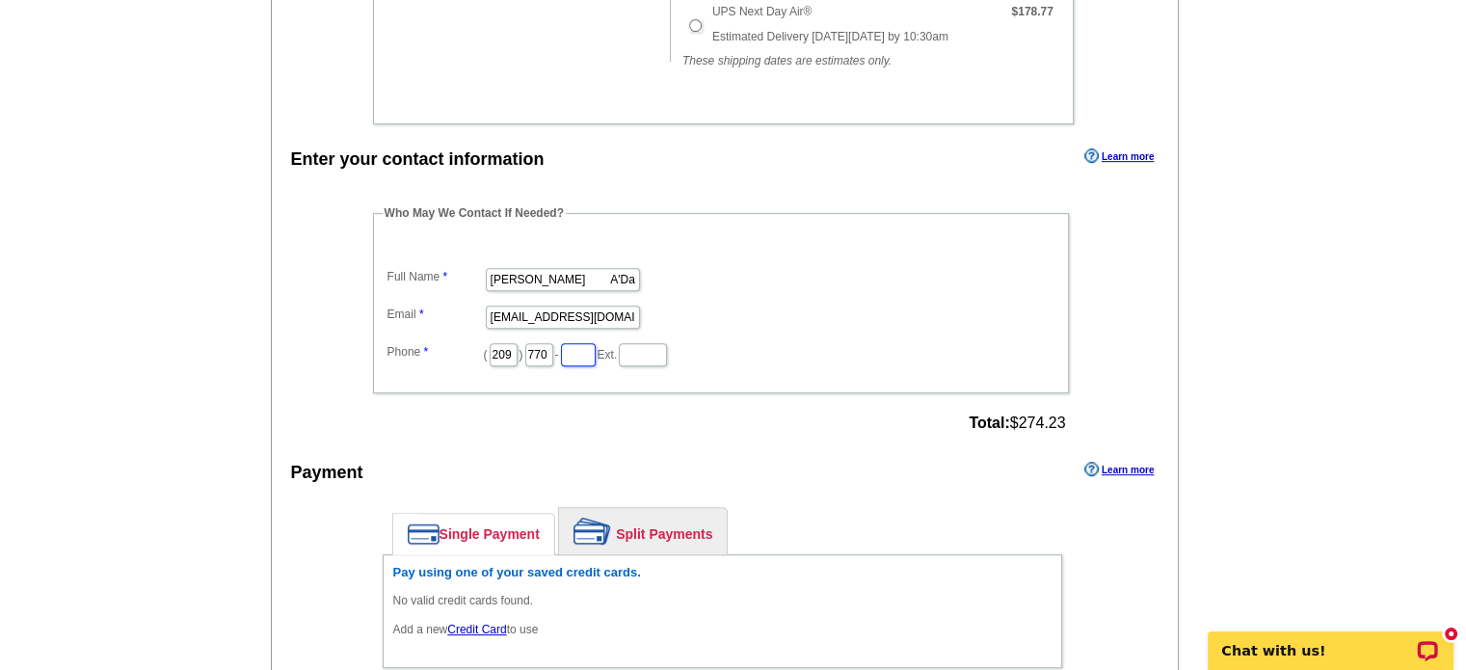
click at [596, 349] on input "text" at bounding box center [578, 354] width 35 height 23
type input "6878"
click at [945, 429] on div "Who May We Contact If Needed? Full Name Michelle A'Dair Email drmchll@yahoo.com…" at bounding box center [722, 320] width 776 height 233
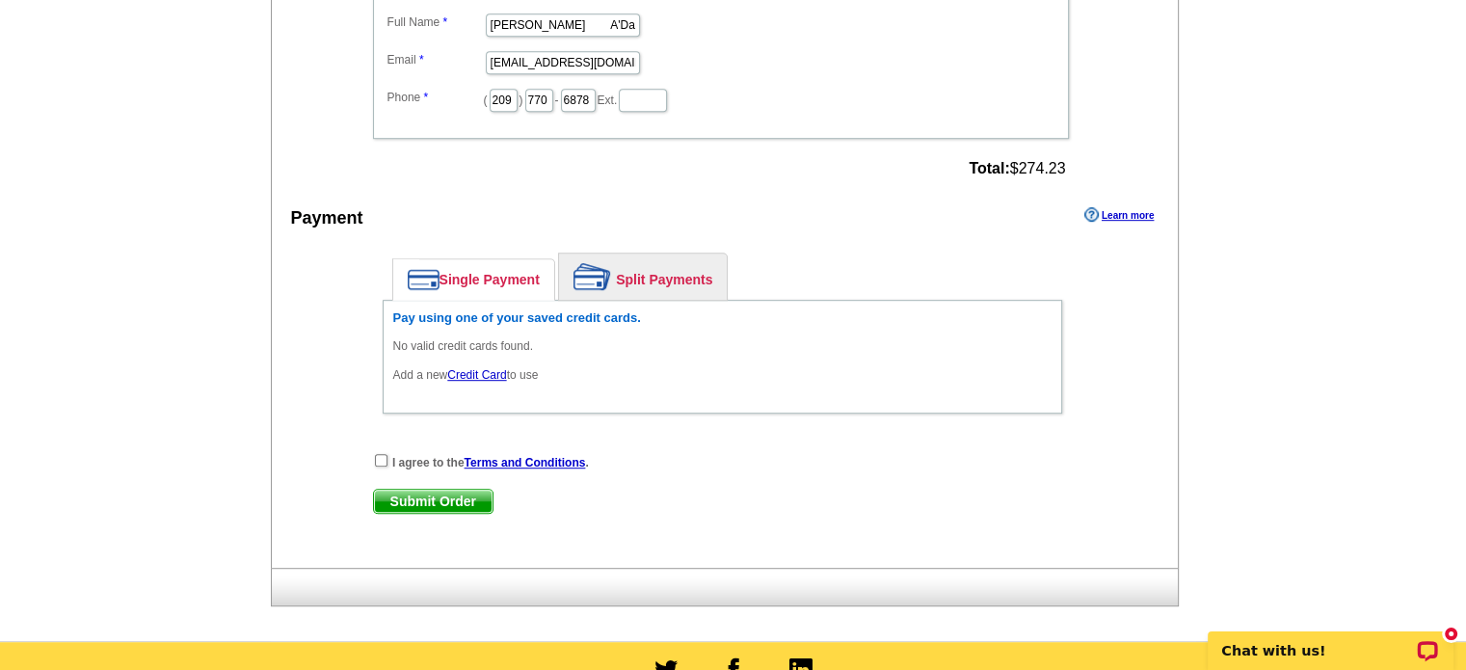
scroll to position [1040, 0]
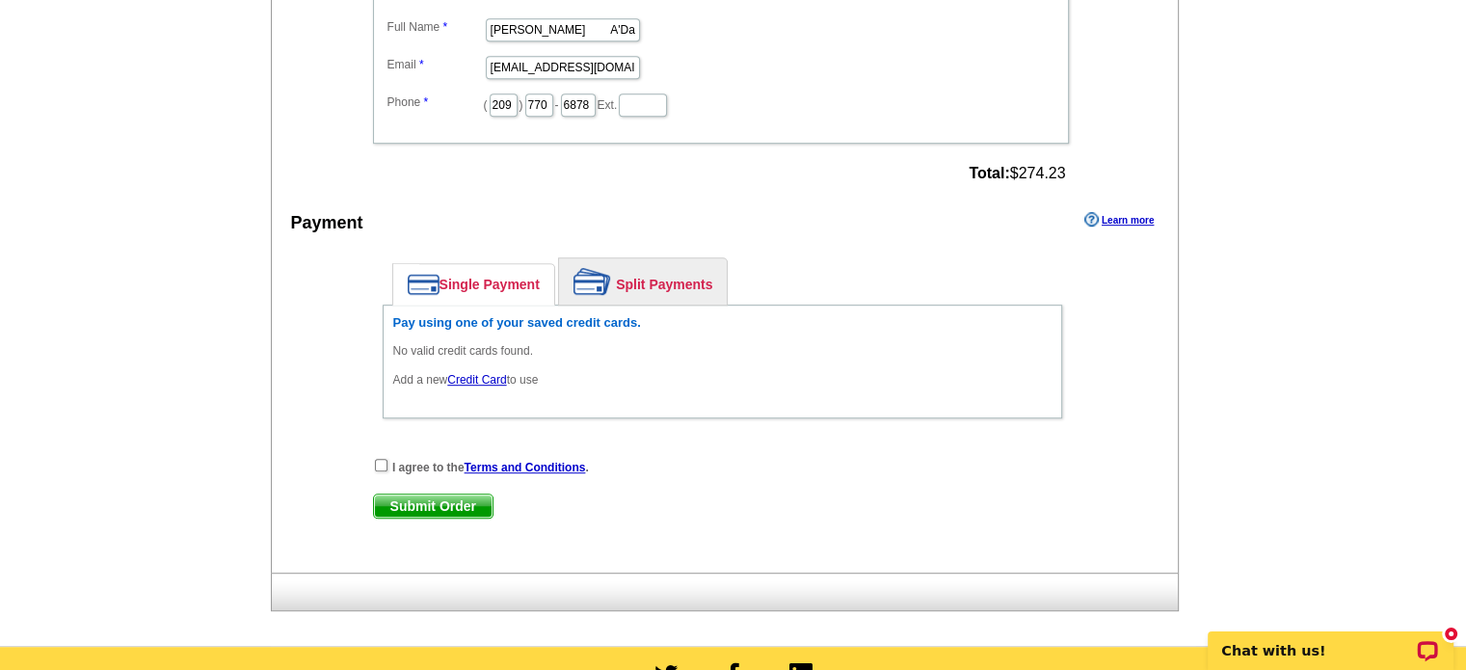
click at [470, 373] on link "Credit Card" at bounding box center [476, 379] width 59 height 13
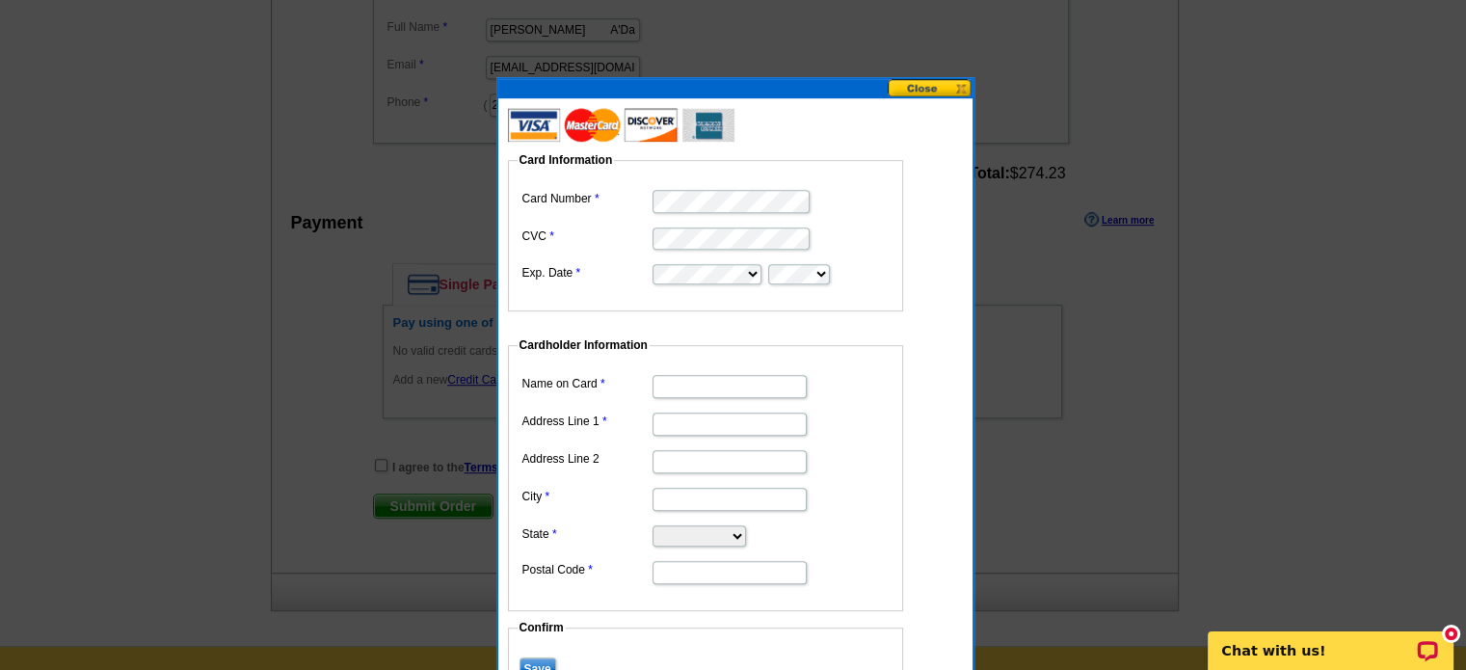
click at [662, 383] on input "Name on Card" at bounding box center [729, 386] width 154 height 23
type input "[PERSON_NAME] A'Dair"
click at [660, 492] on input "City" at bounding box center [729, 499] width 154 height 23
type input "Soulsbyville"
type input "P.O. Box 385"
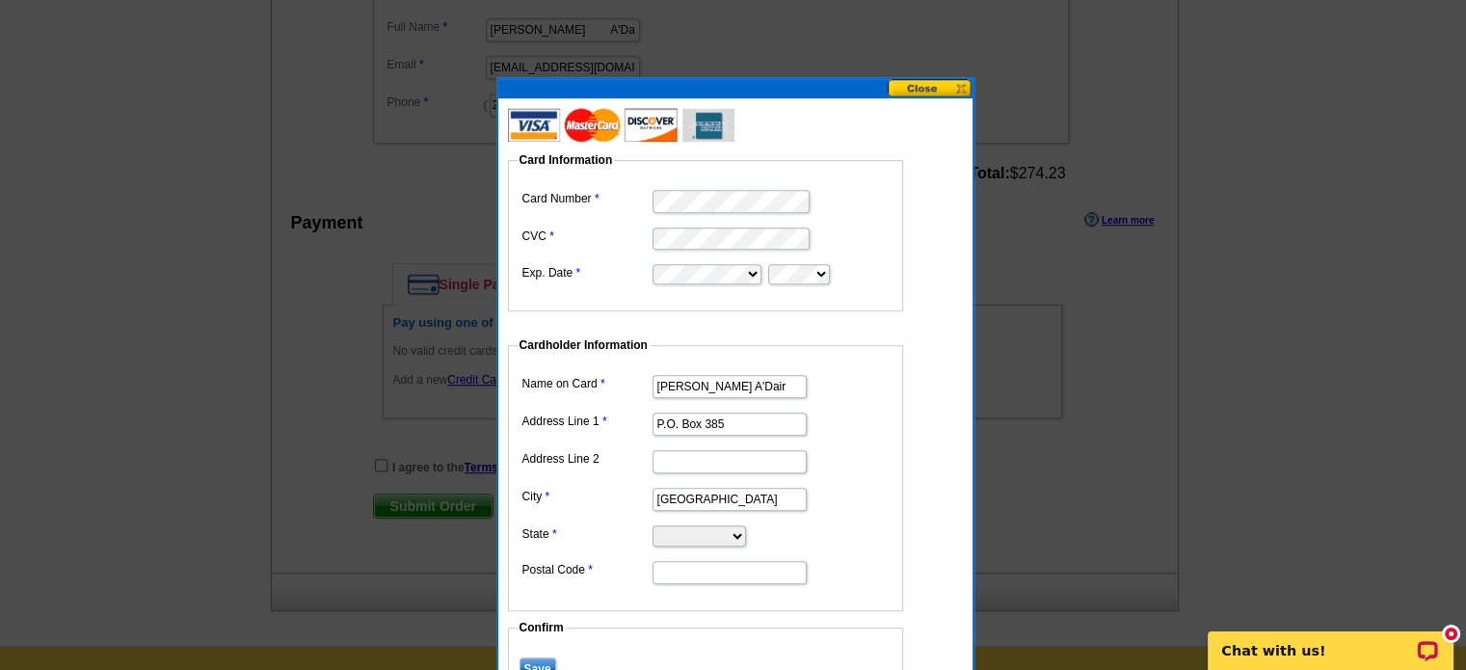
select select "CA"
type input "95372"
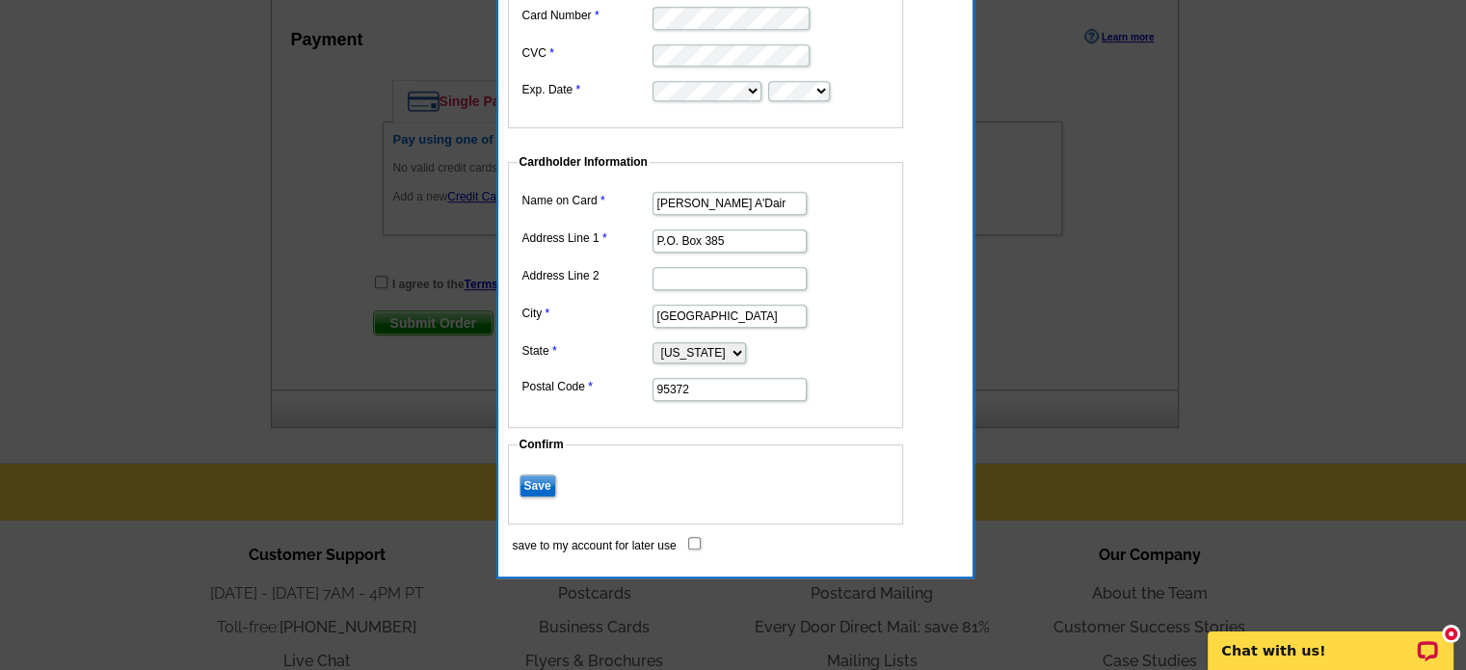
scroll to position [1230, 0]
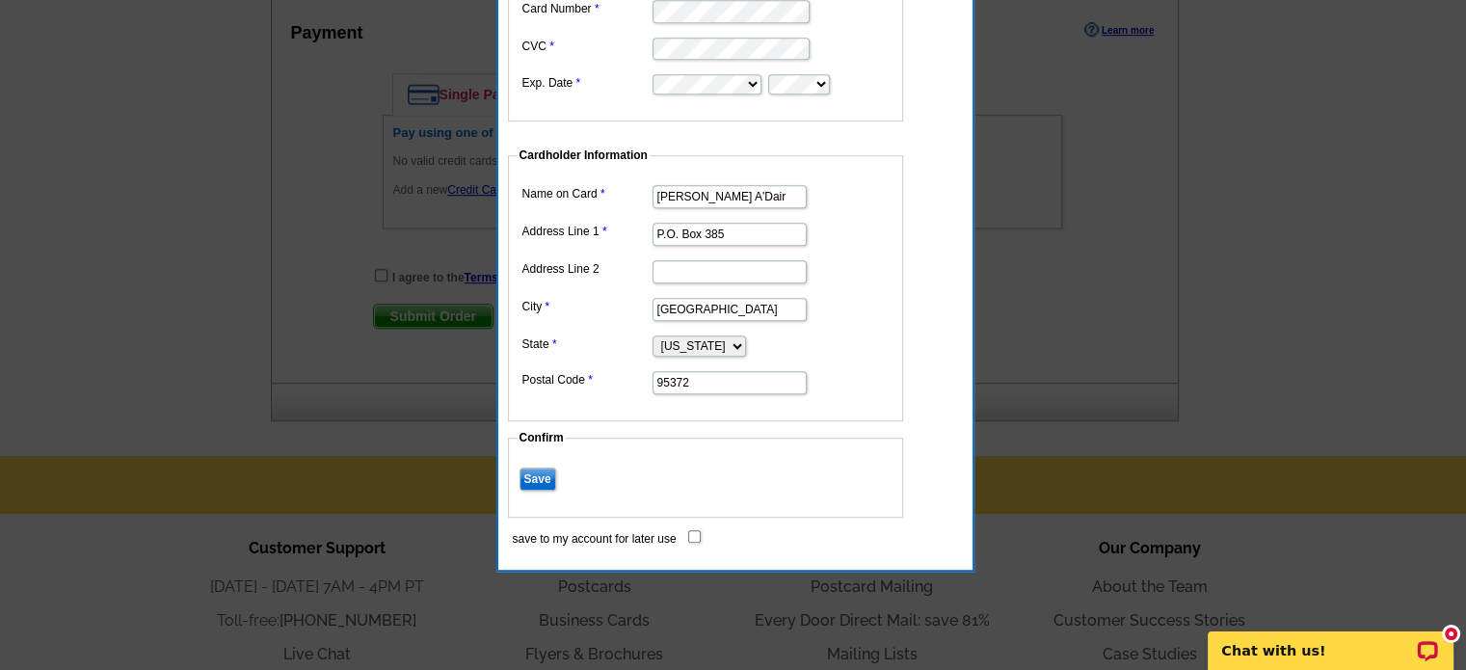
click at [536, 473] on input "Save" at bounding box center [537, 478] width 37 height 23
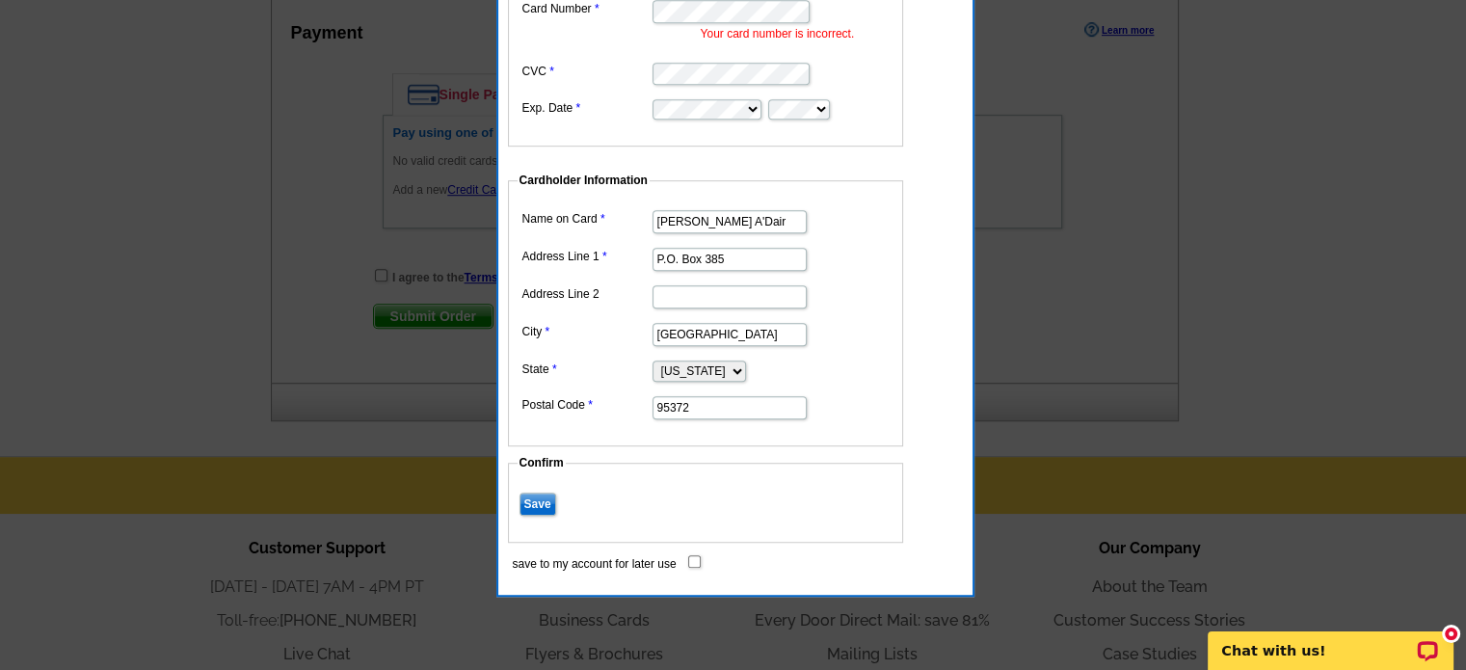
click at [535, 500] on input "Save" at bounding box center [537, 503] width 37 height 23
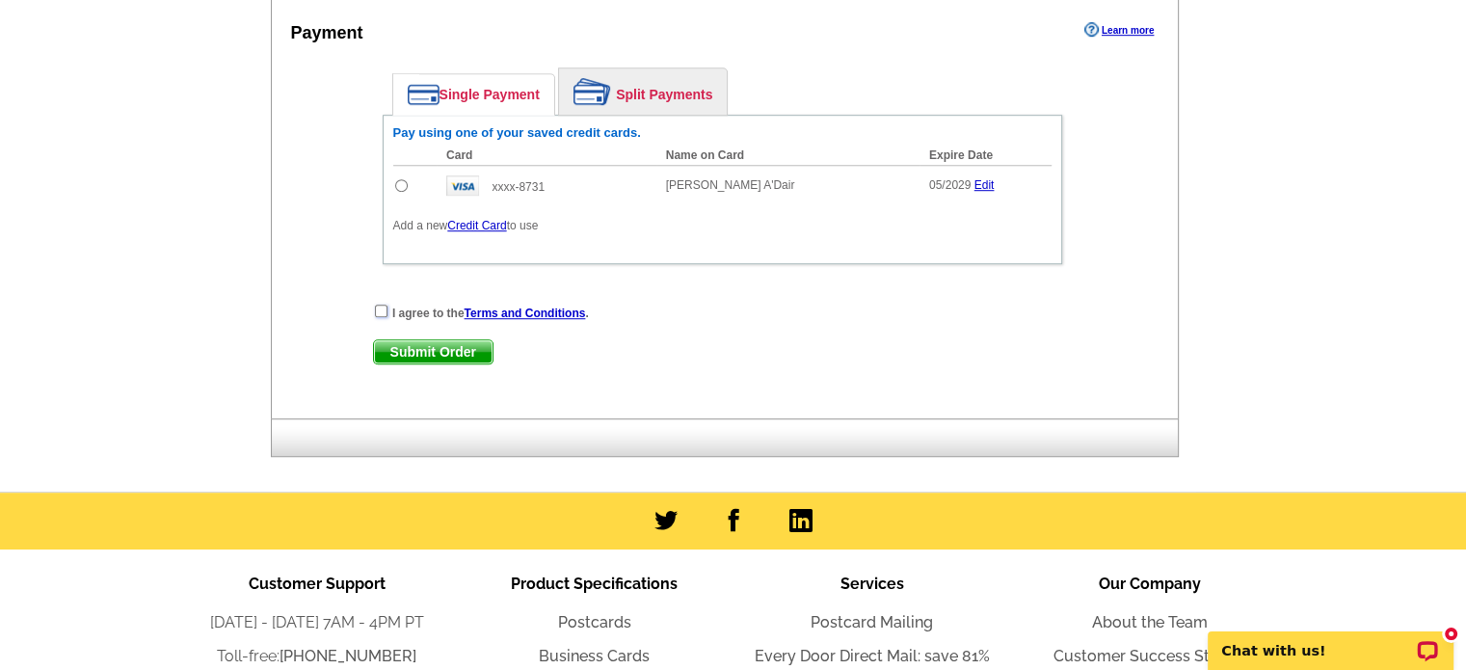
click at [380, 305] on input "checkbox" at bounding box center [381, 311] width 13 height 13
checkbox input "true"
click at [395, 179] on input "radio" at bounding box center [401, 185] width 13 height 13
radio input "true"
click at [440, 340] on span "Submit Order" at bounding box center [433, 351] width 119 height 23
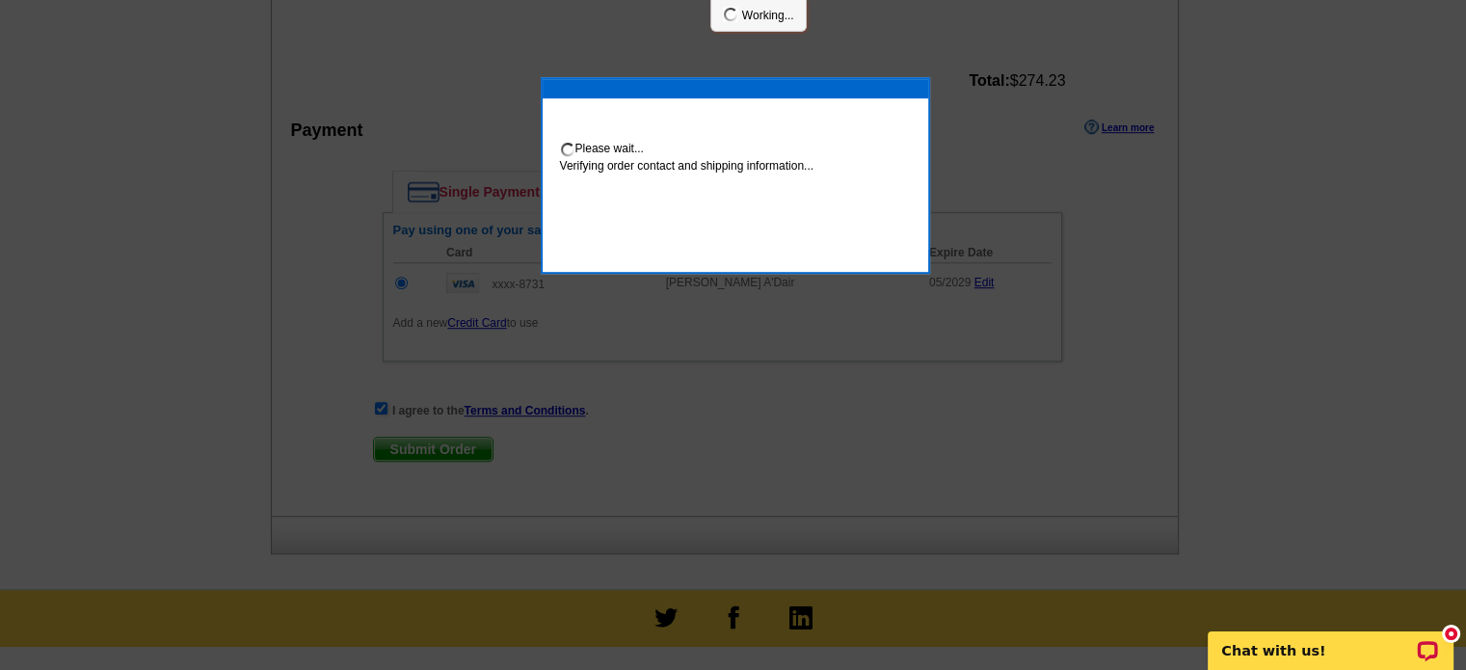
scroll to position [1326, 0]
